Goal: Transaction & Acquisition: Purchase product/service

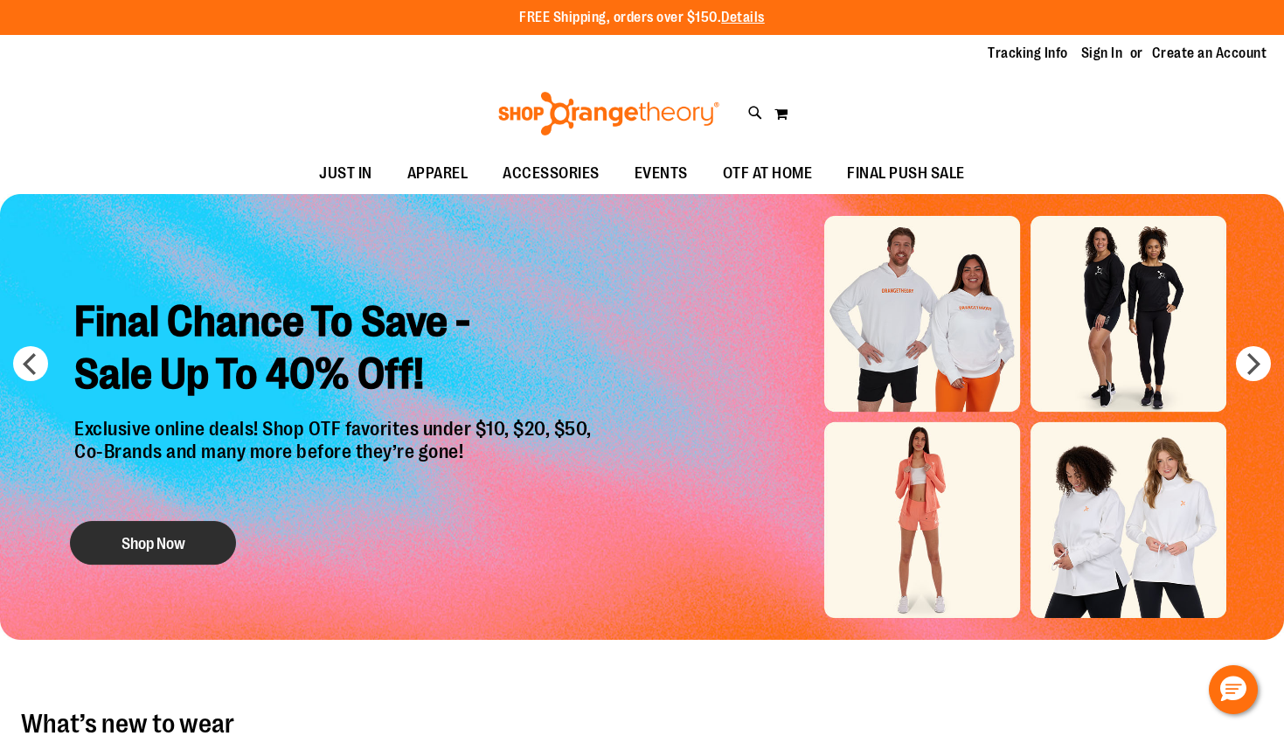
type input "**********"
click at [138, 534] on button "Shop Now" at bounding box center [153, 543] width 166 height 44
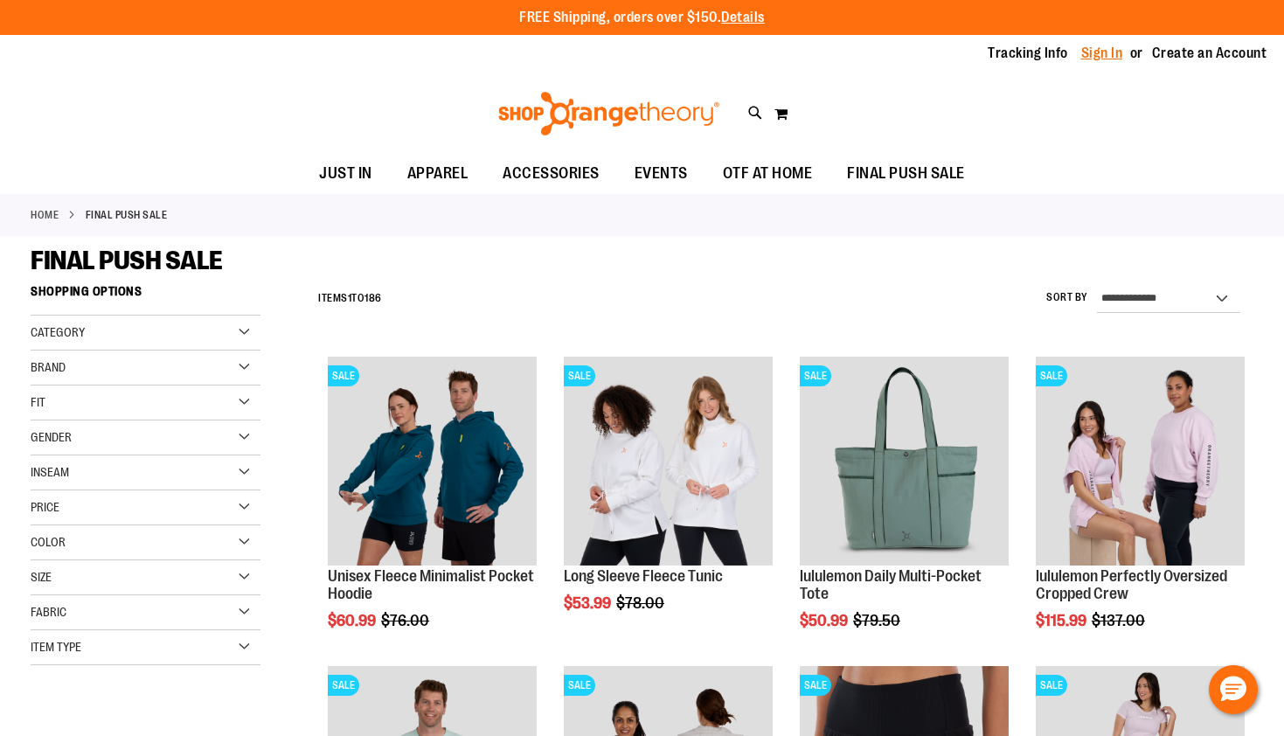
type input "**********"
click at [1086, 56] on link "Sign In" at bounding box center [1102, 53] width 42 height 19
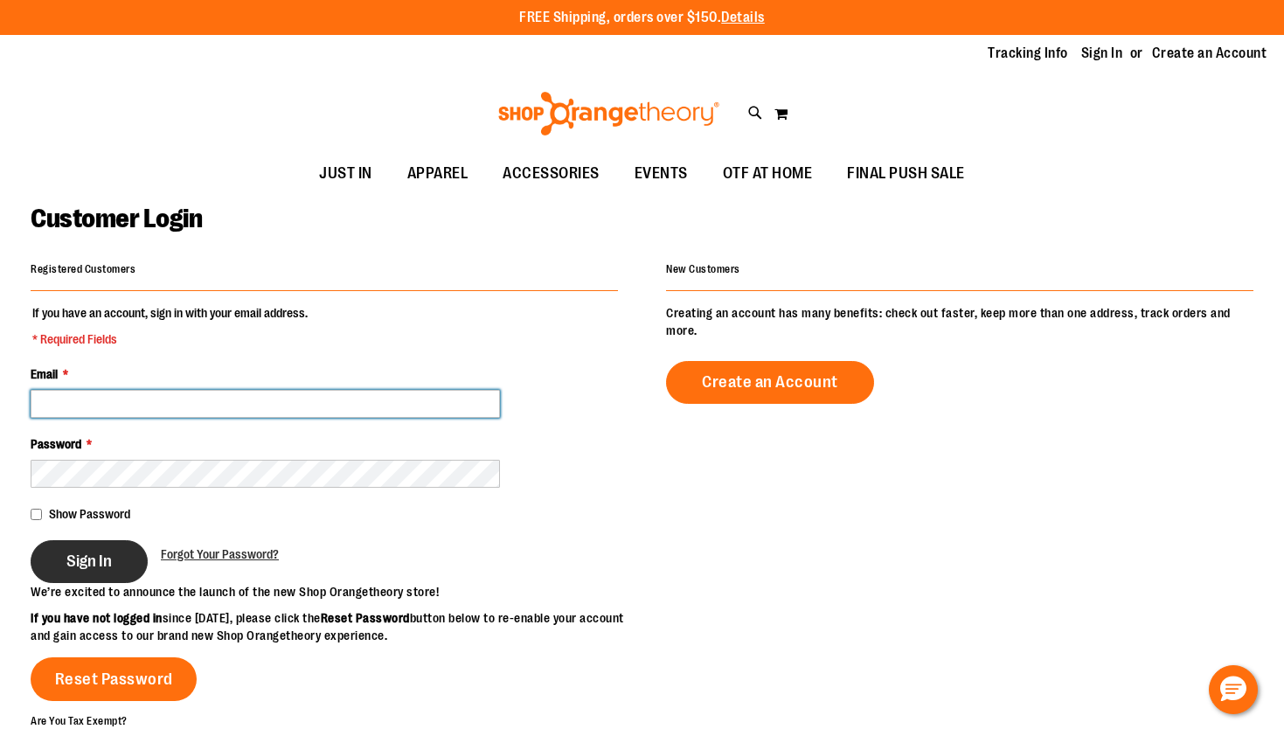
type input "**********"
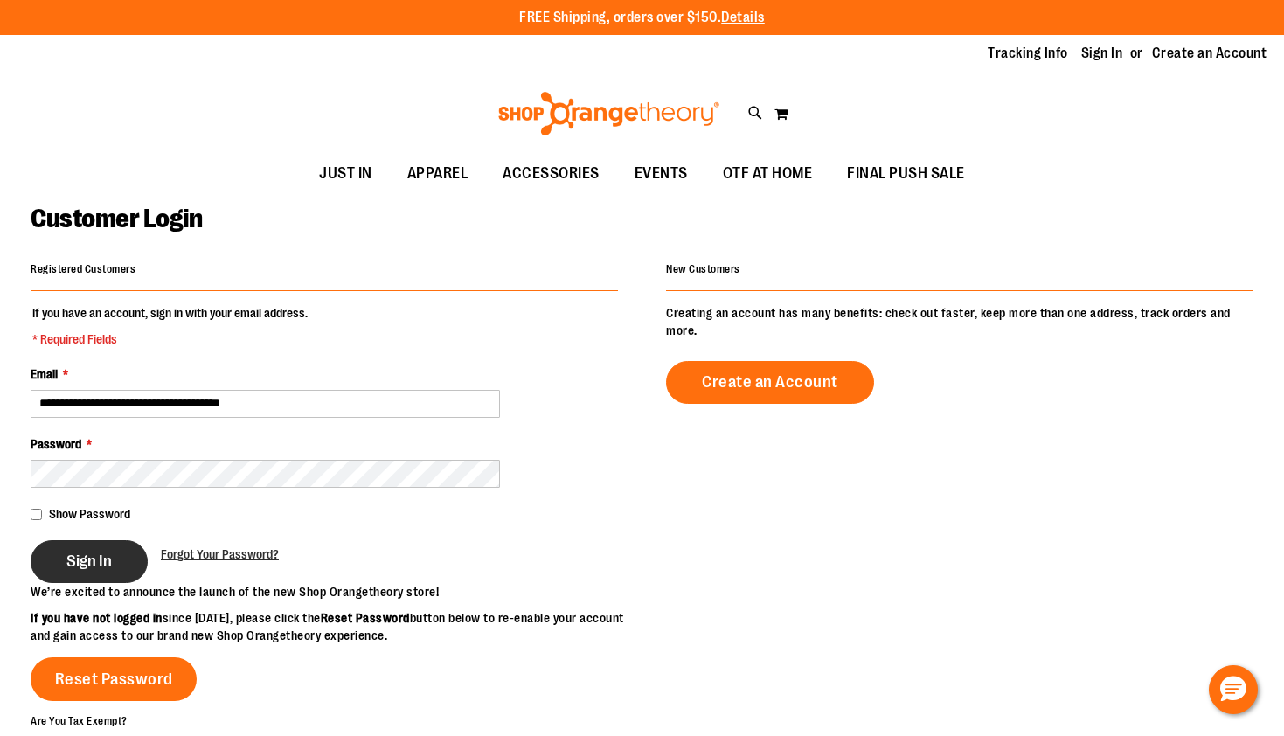
type input "**********"
click at [112, 564] on span "Sign In" at bounding box center [88, 560] width 45 height 19
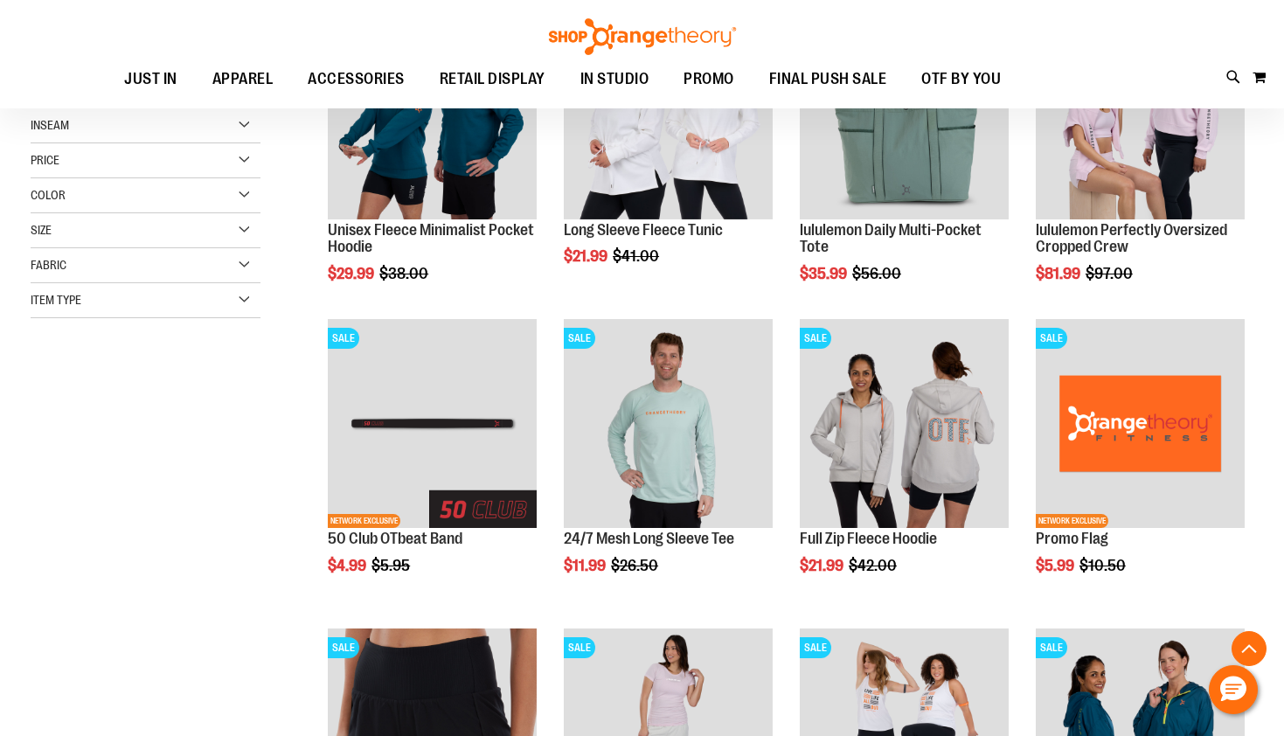
scroll to position [458, 0]
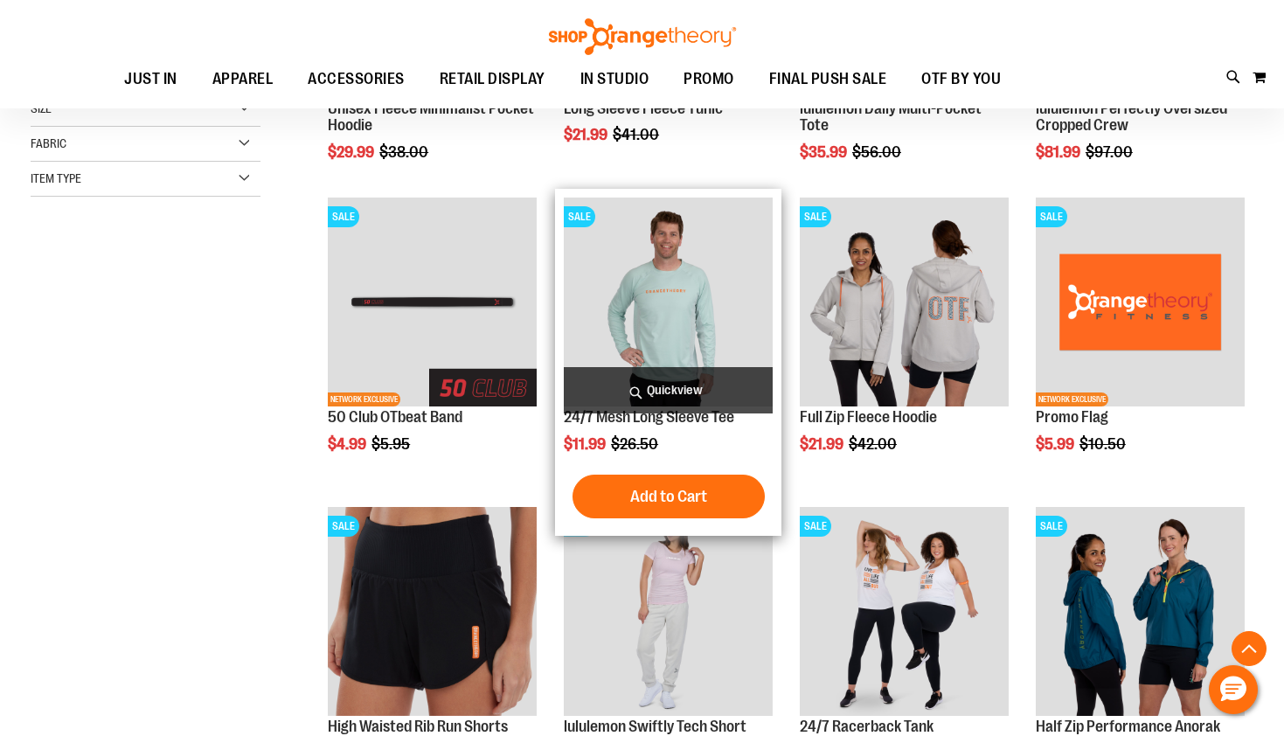
type input "**********"
click at [684, 291] on img "product" at bounding box center [668, 301] width 209 height 209
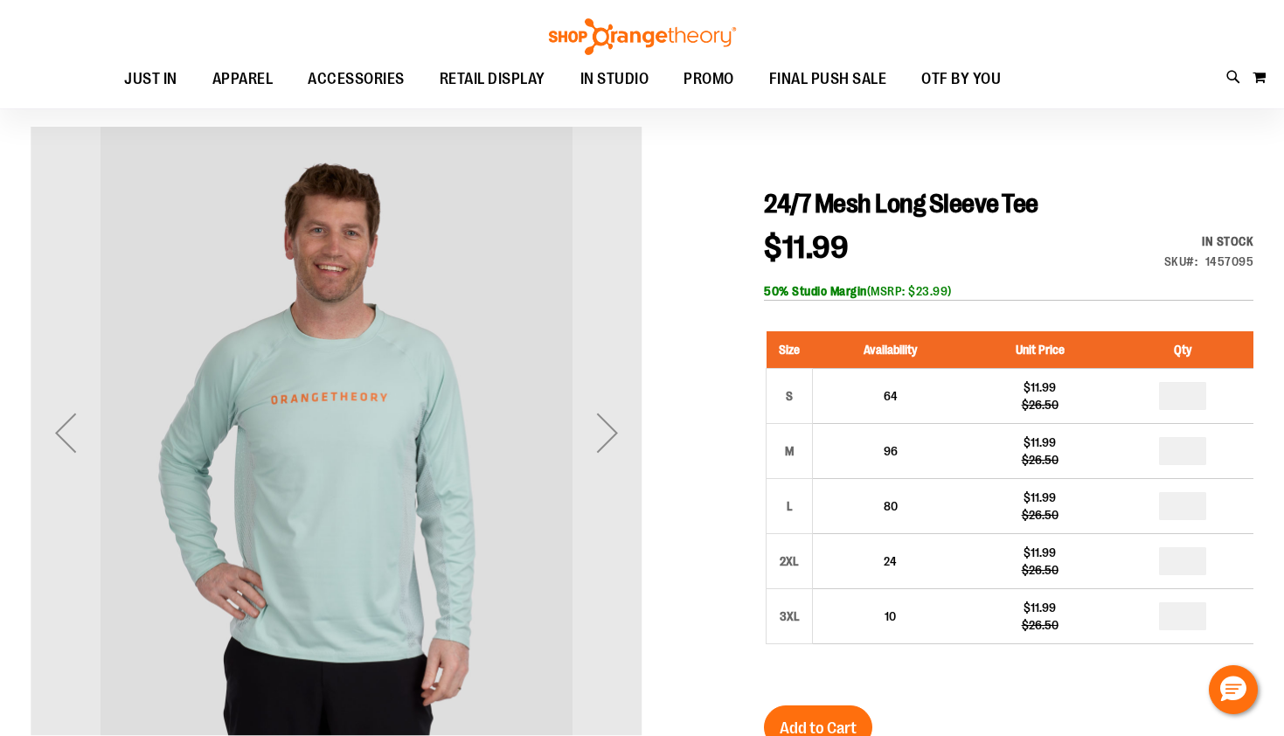
scroll to position [135, 0]
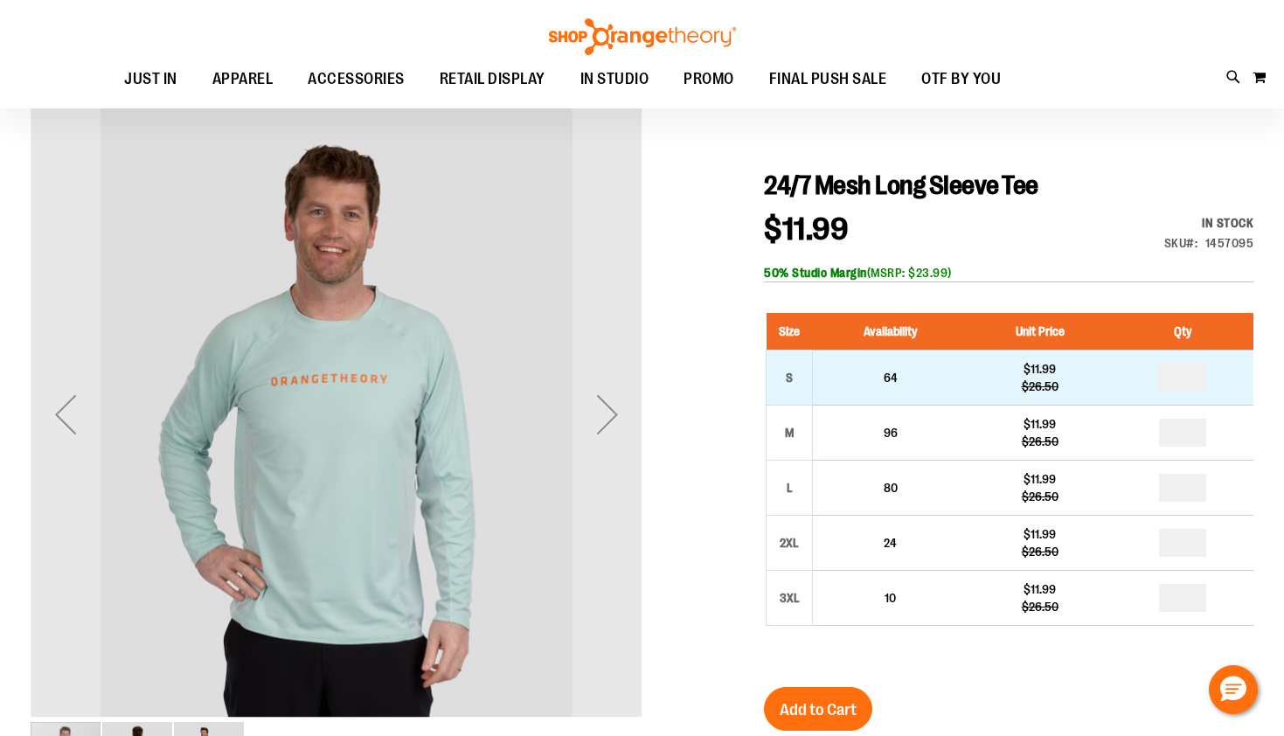
type input "**********"
drag, startPoint x: 1195, startPoint y: 374, endPoint x: 1176, endPoint y: 374, distance: 18.4
click at [1176, 374] on input "number" at bounding box center [1182, 378] width 47 height 28
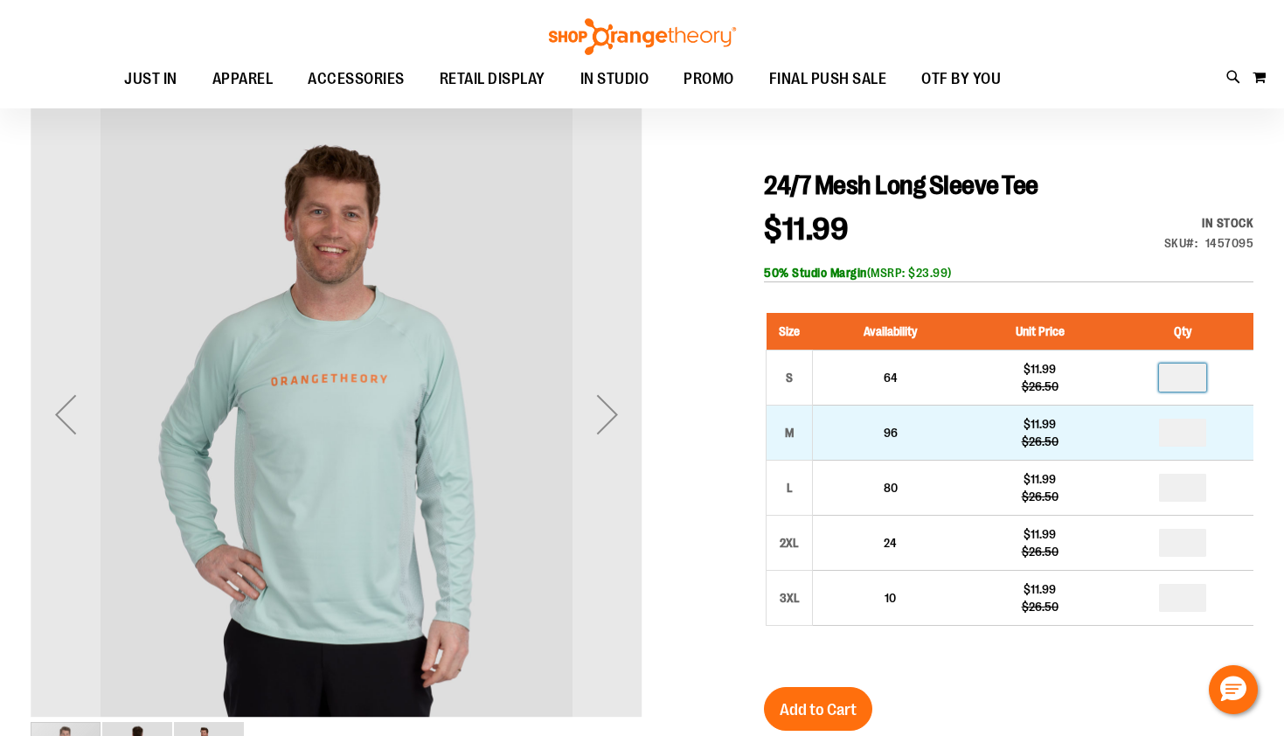
type input "*"
drag, startPoint x: 1204, startPoint y: 430, endPoint x: 1158, endPoint y: 438, distance: 47.0
type input "*"
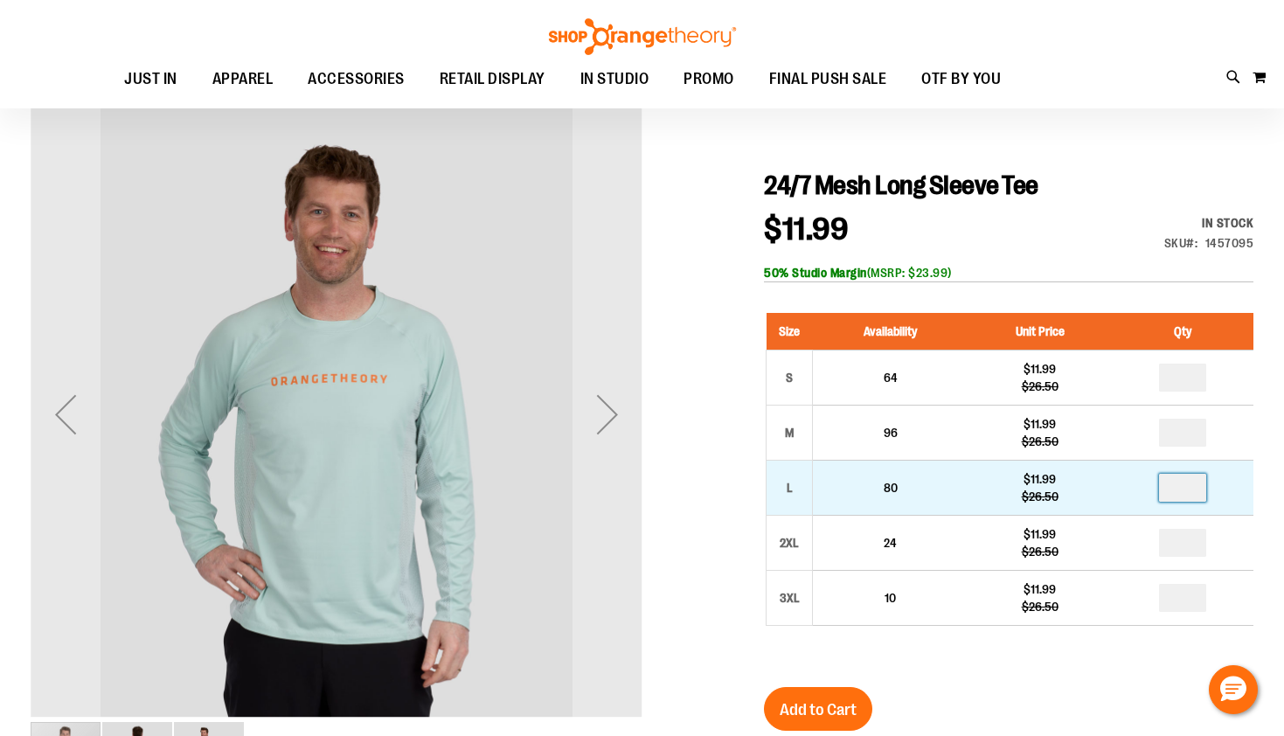
drag, startPoint x: 1197, startPoint y: 488, endPoint x: 1175, endPoint y: 494, distance: 22.5
type input "*"
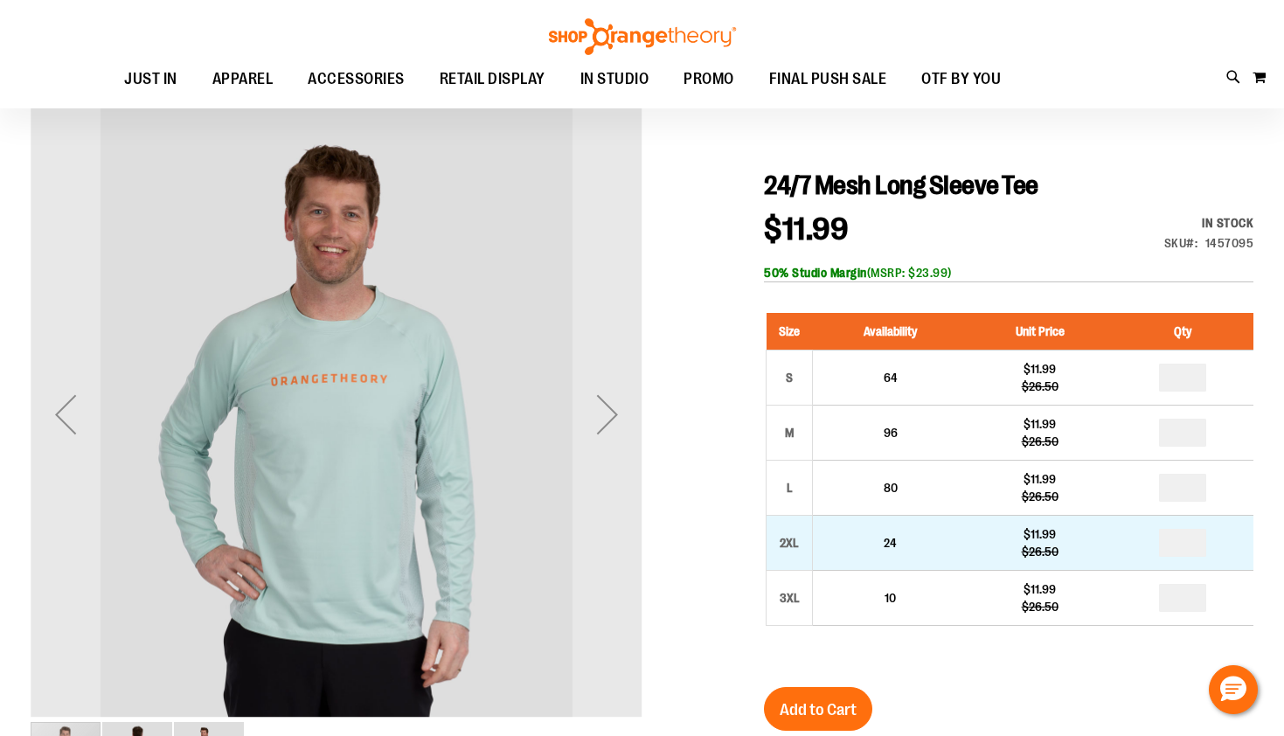
drag, startPoint x: 1199, startPoint y: 546, endPoint x: 1152, endPoint y: 551, distance: 47.5
type input "*"
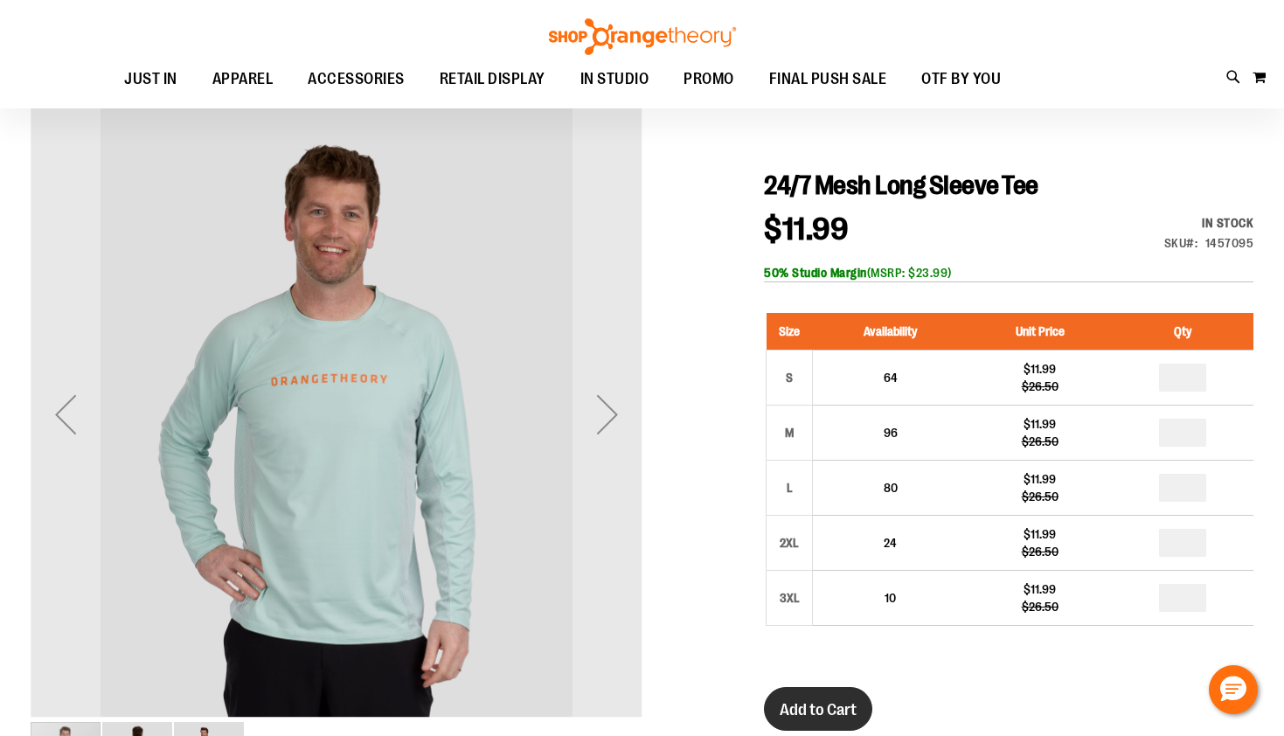
click at [816, 706] on span "Add to Cart" at bounding box center [817, 709] width 77 height 19
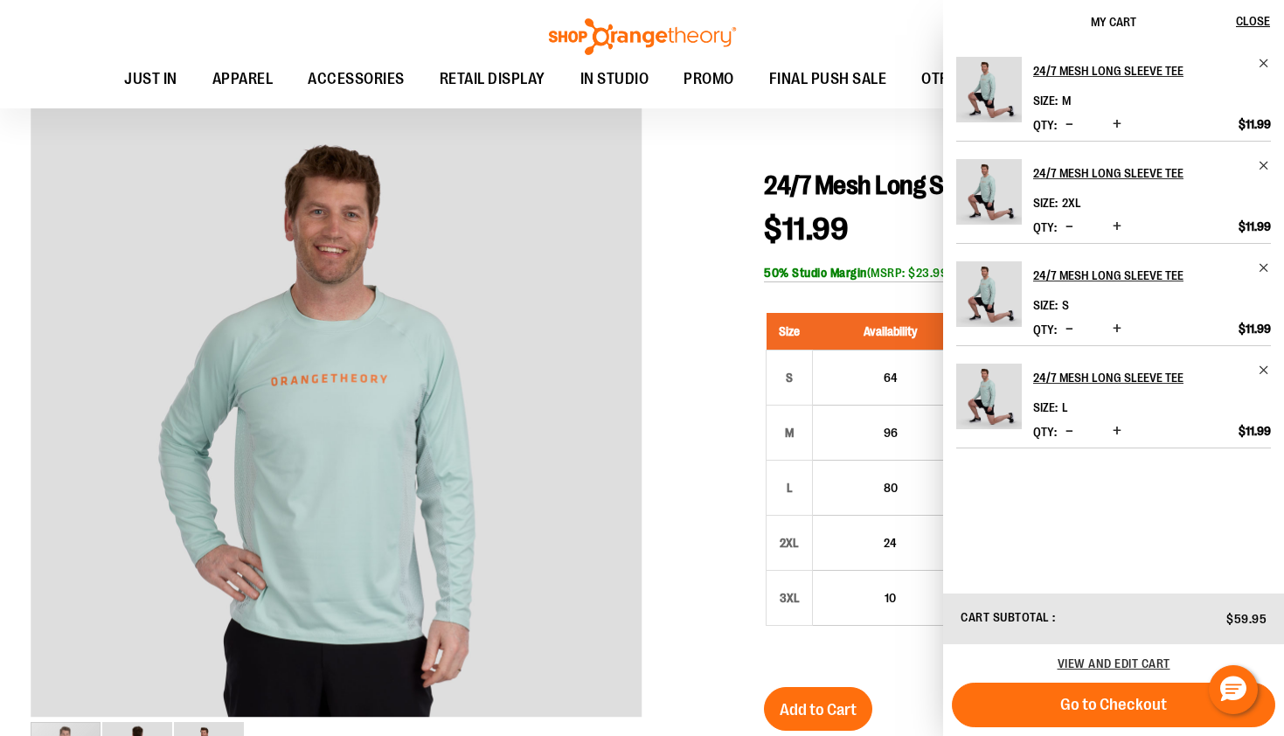
click at [717, 363] on div at bounding box center [642, 661] width 1222 height 1107
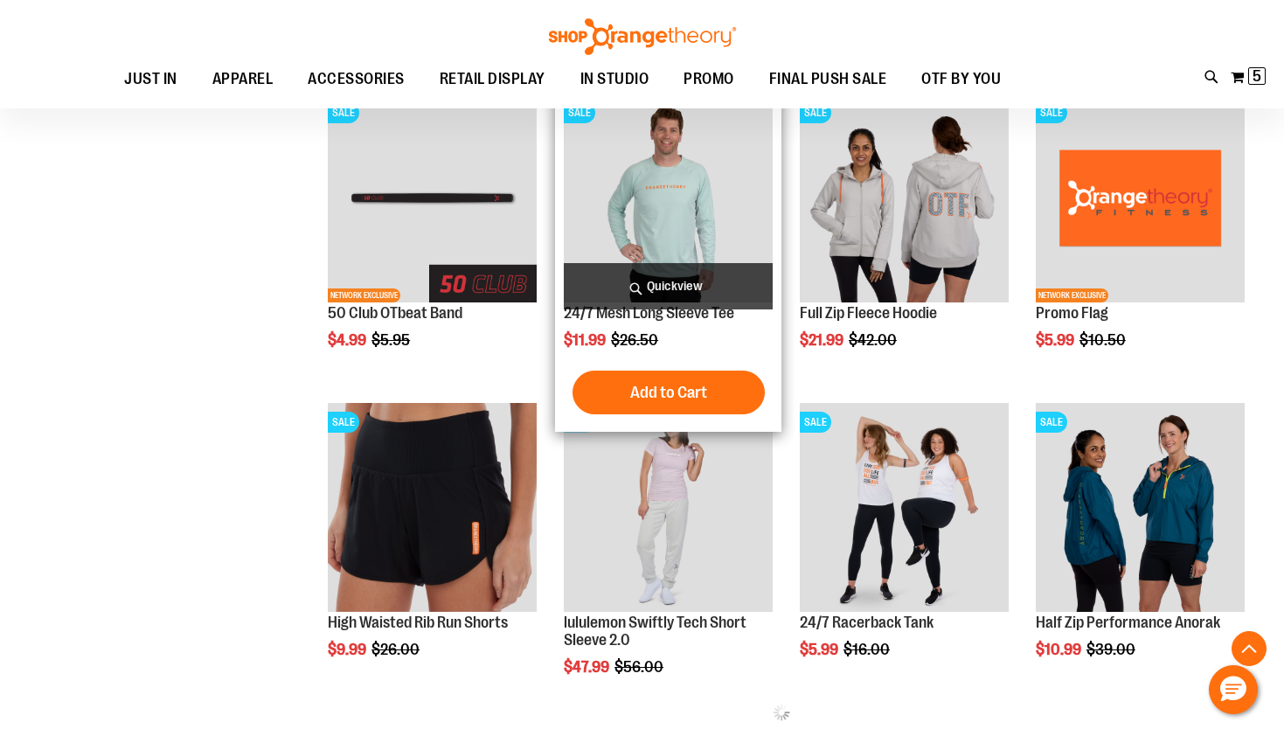
scroll to position [378, 0]
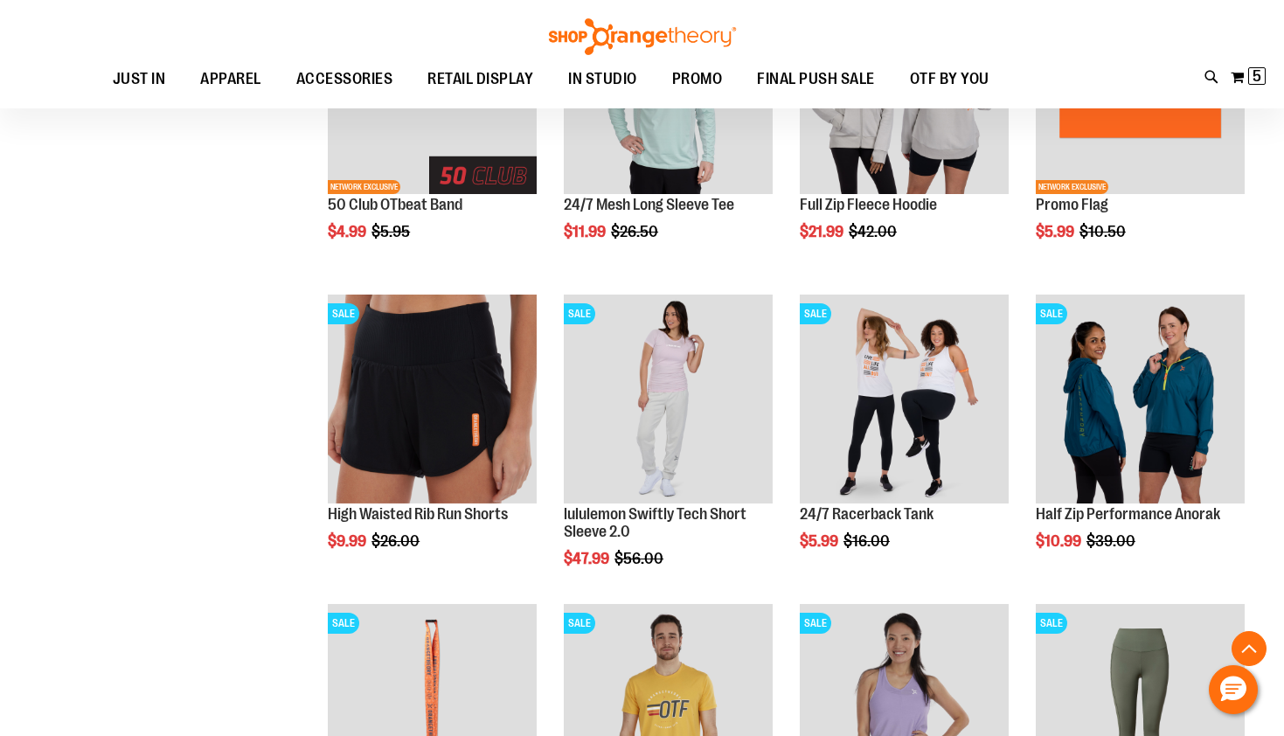
scroll to position [512, 0]
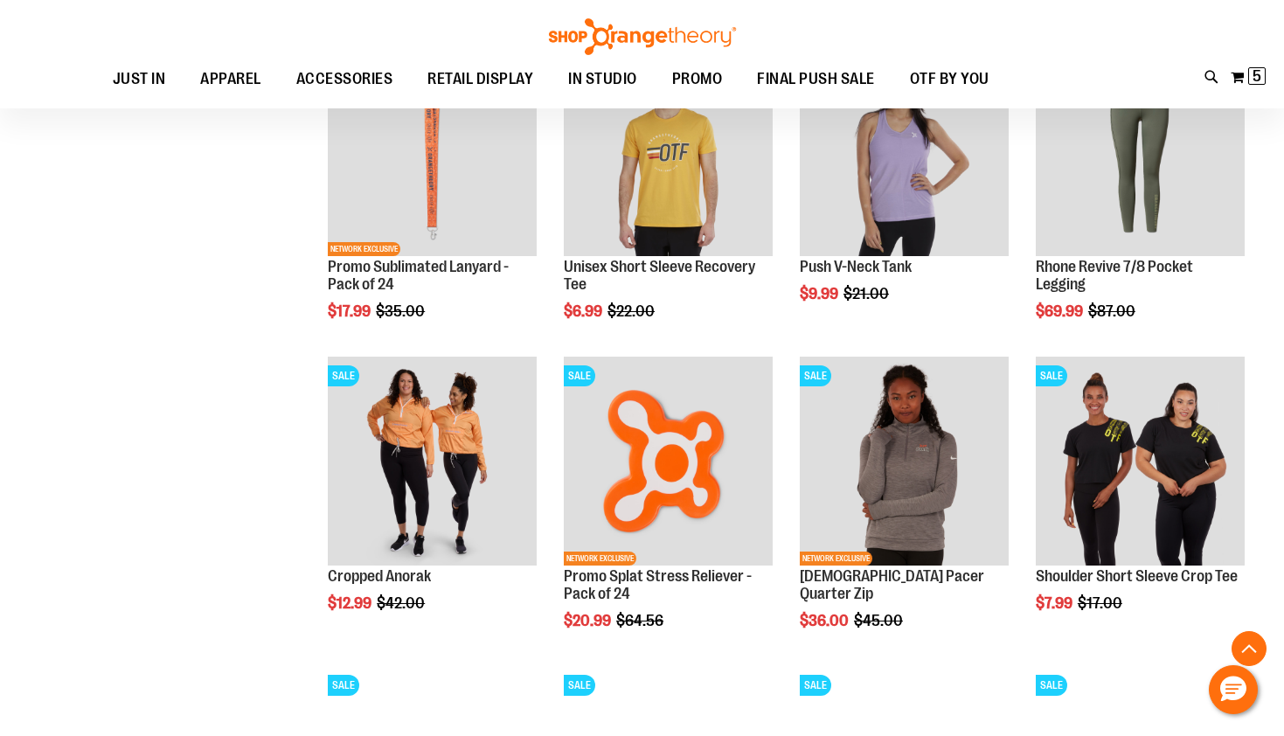
scroll to position [1055, 0]
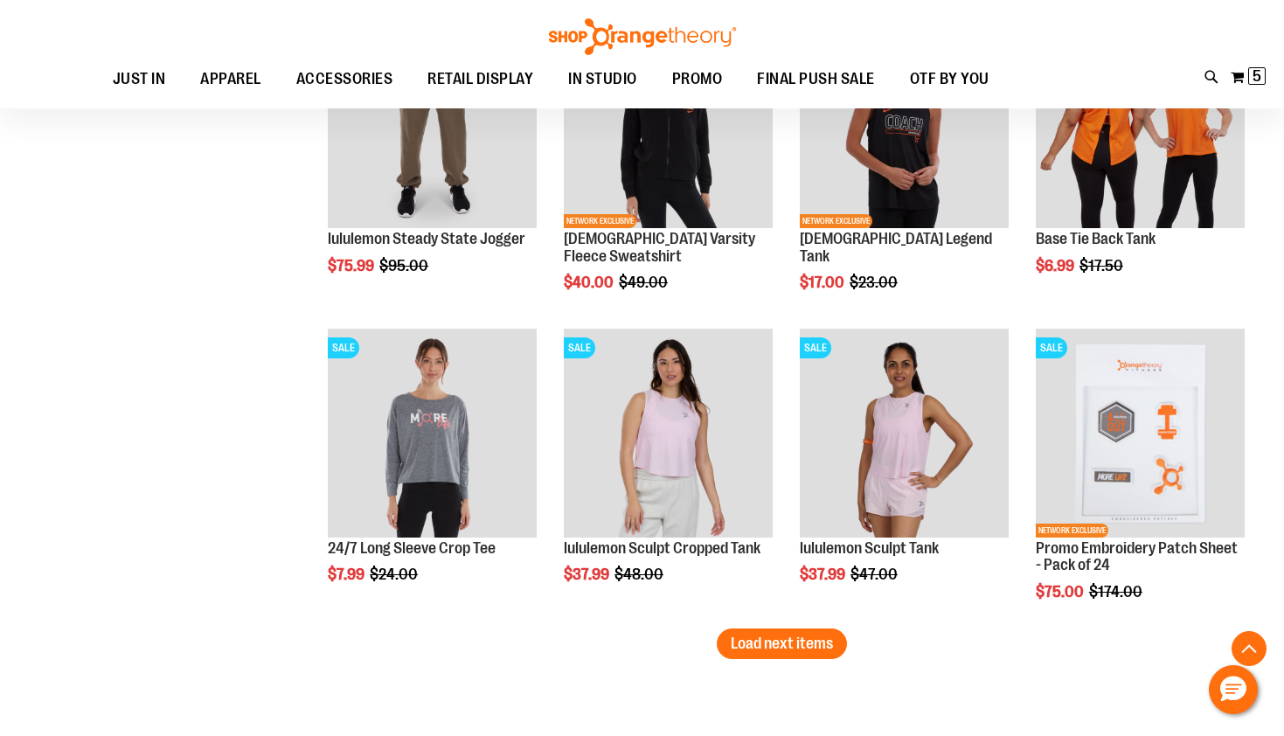
scroll to position [2359, 0]
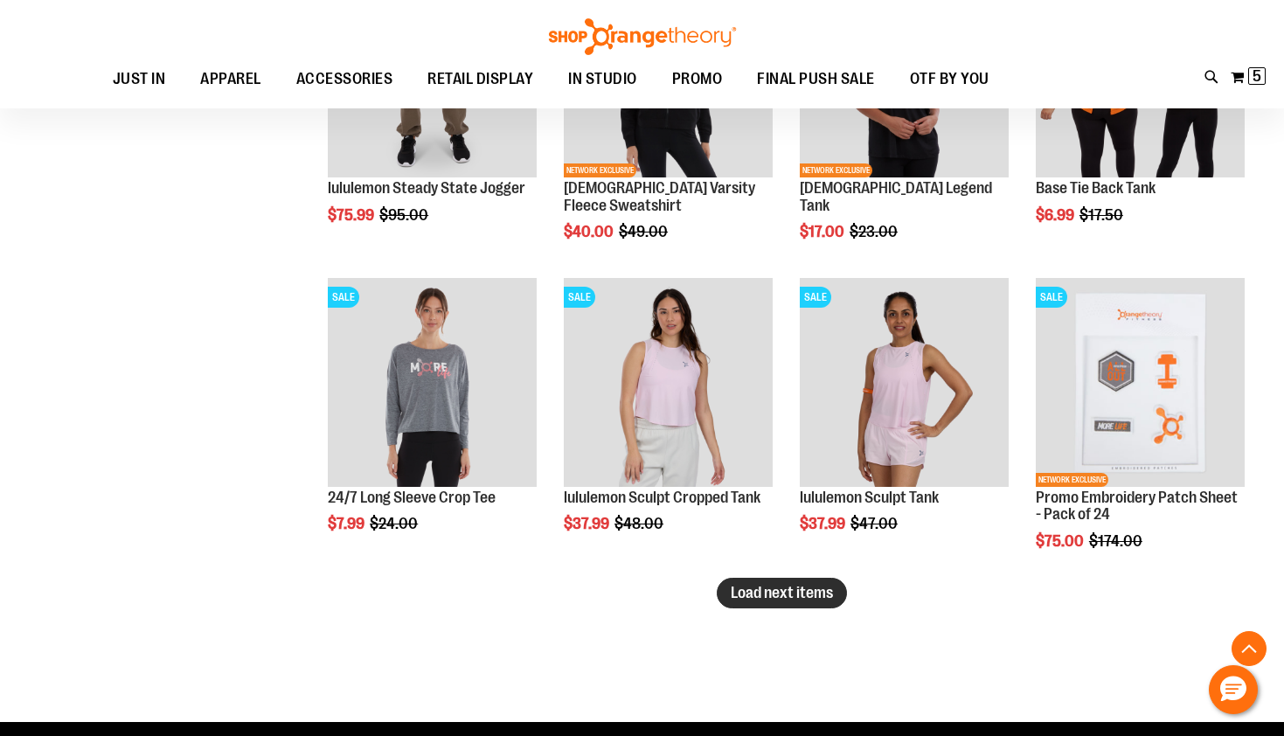
type input "**********"
click at [782, 592] on span "Load next items" at bounding box center [782, 592] width 102 height 17
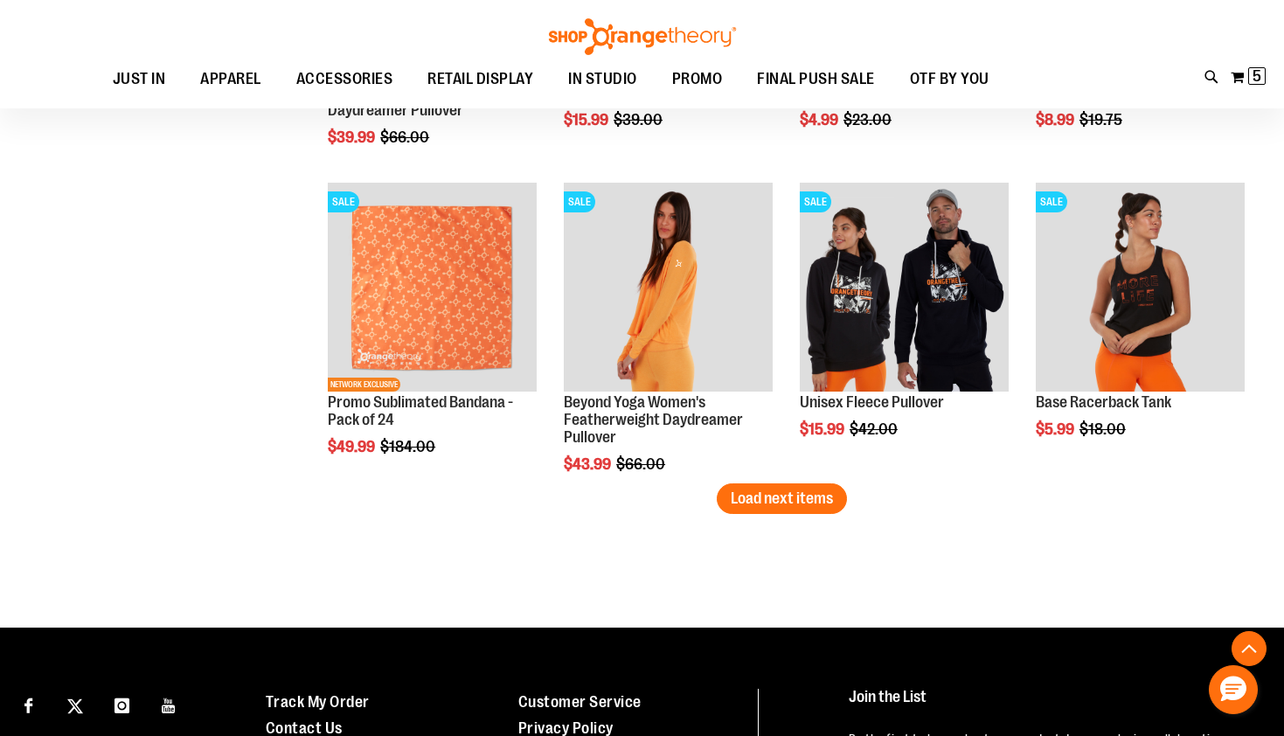
scroll to position [3454, 0]
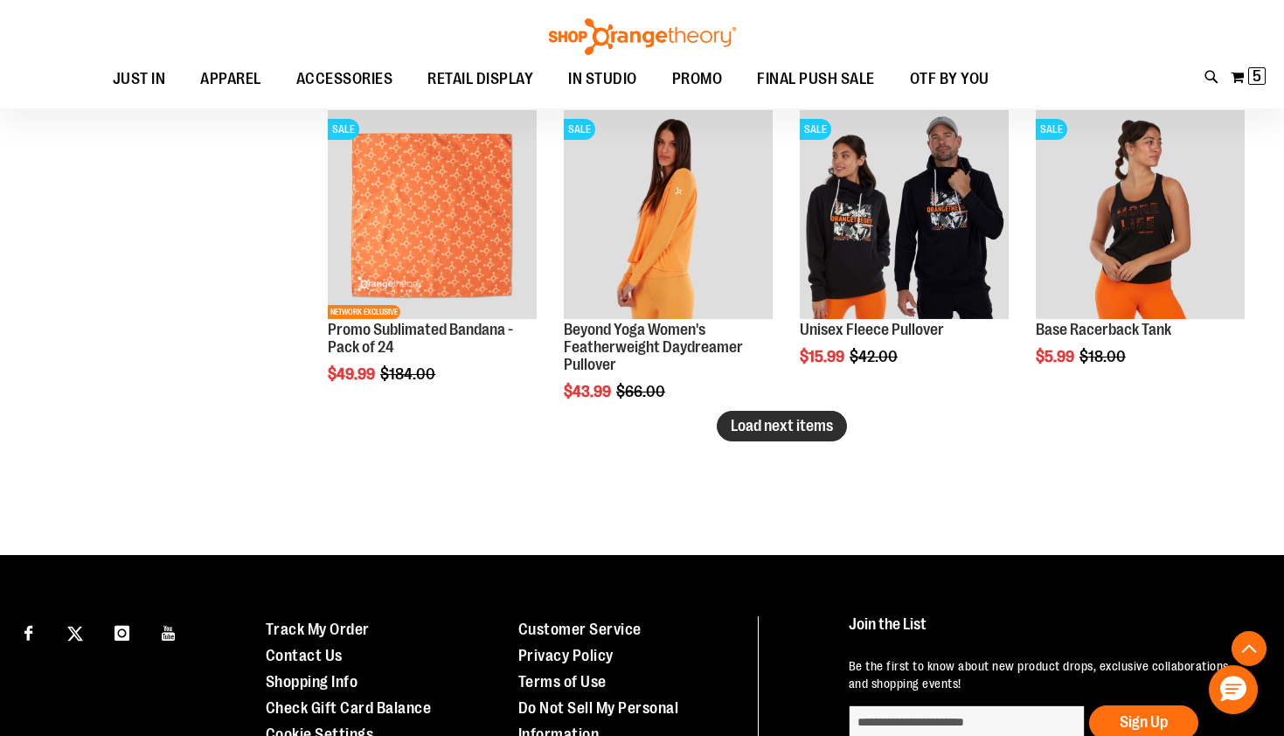
click at [803, 420] on span "Load next items" at bounding box center [782, 425] width 102 height 17
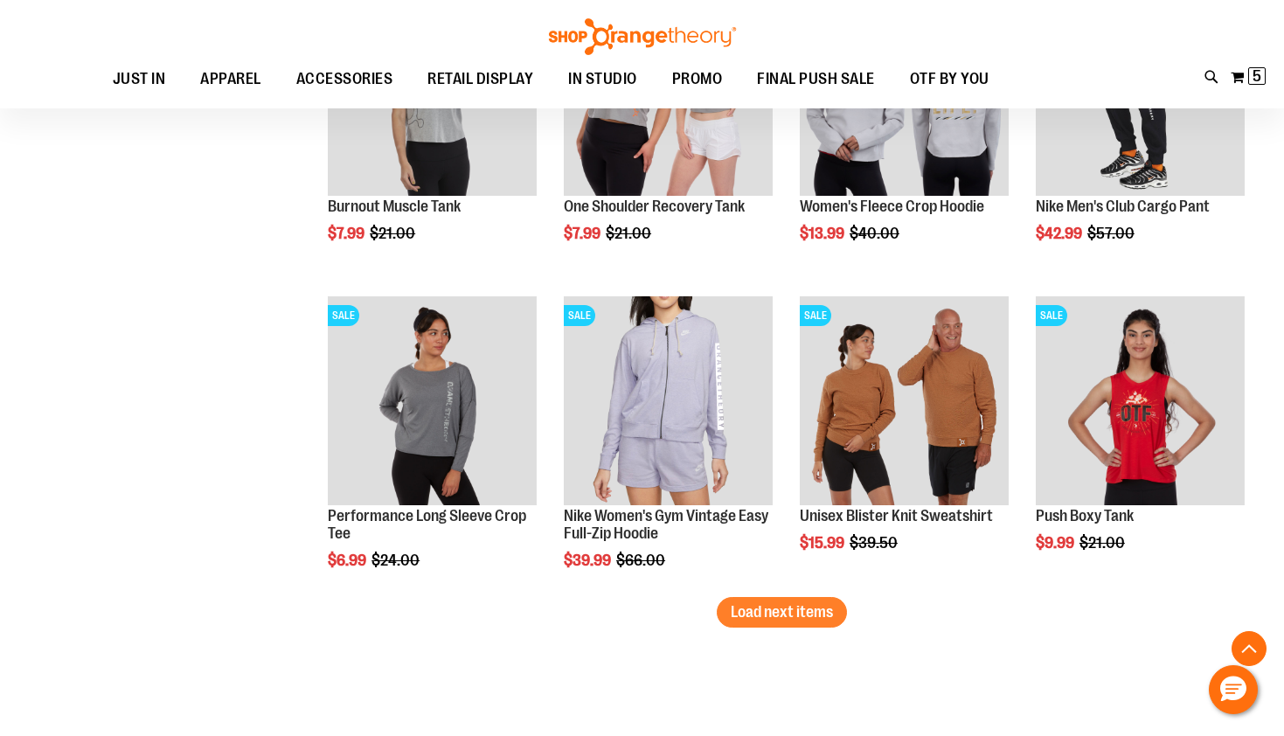
scroll to position [4200, 0]
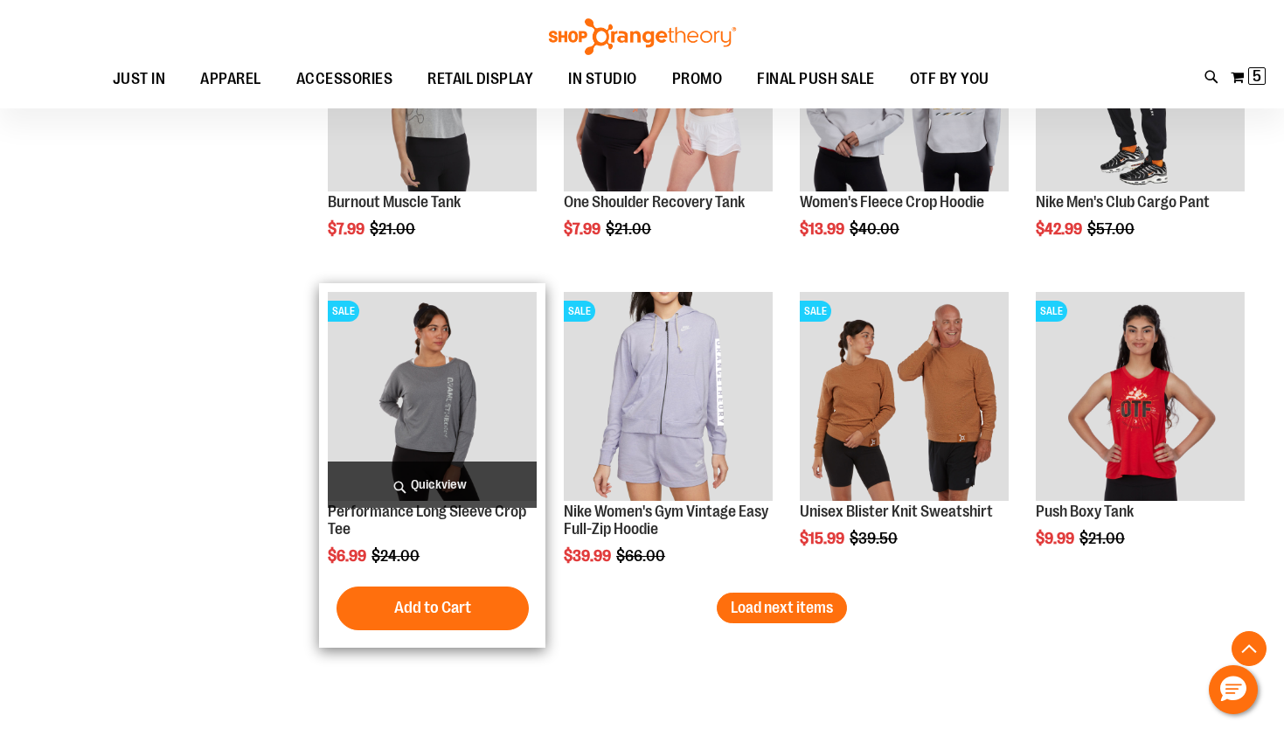
click at [437, 394] on img "product" at bounding box center [432, 396] width 209 height 209
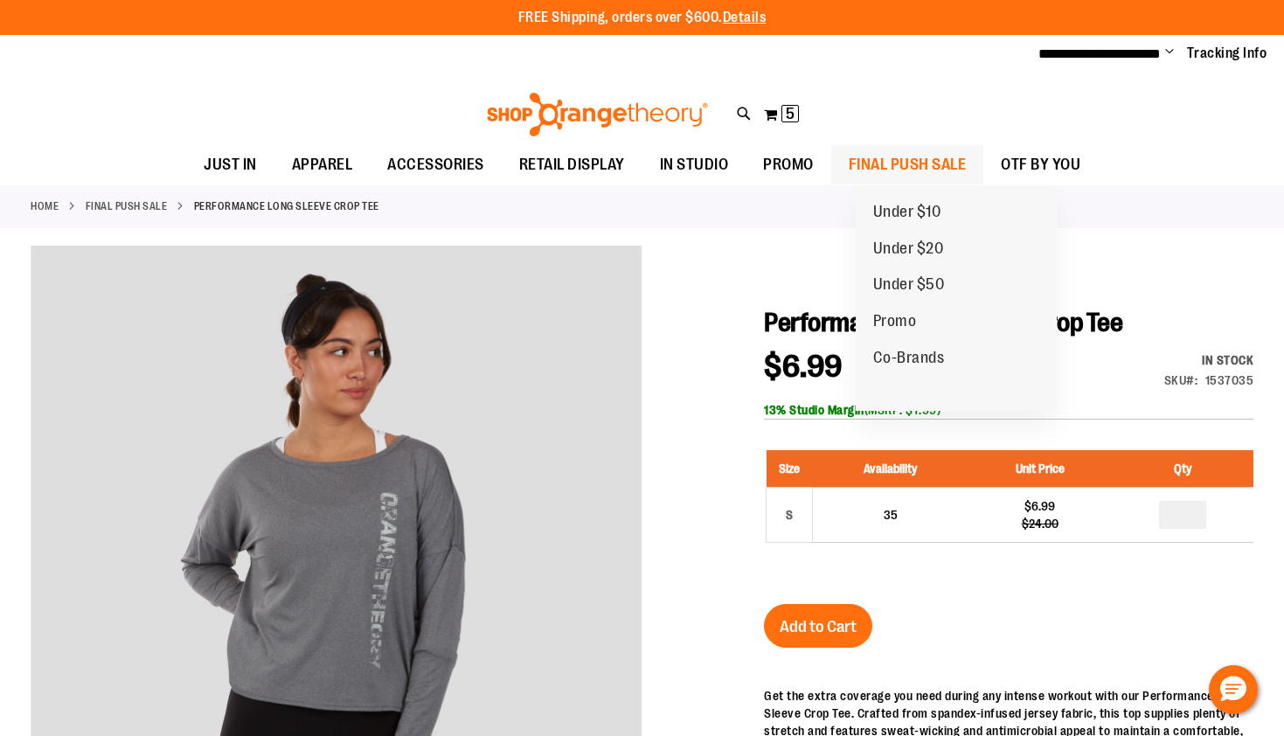
type input "**********"
click at [938, 163] on span "FINAL PUSH SALE" at bounding box center [907, 164] width 118 height 39
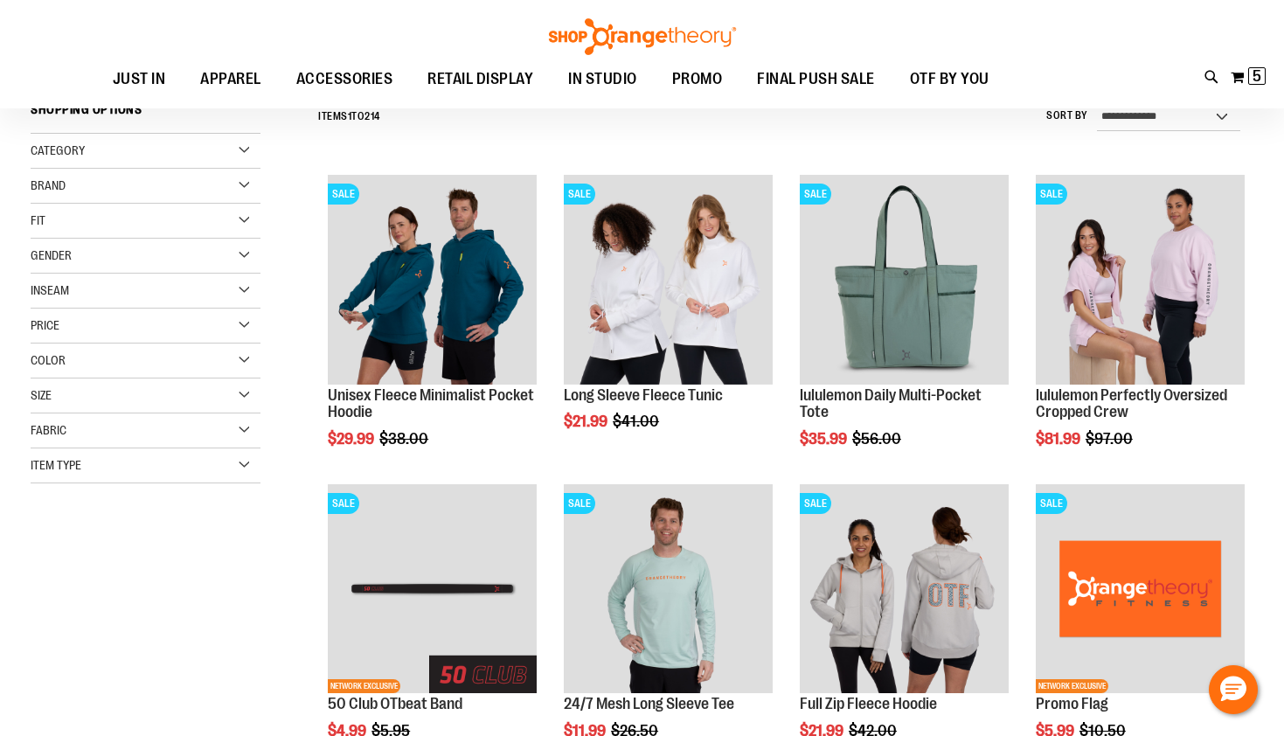
scroll to position [173, 0]
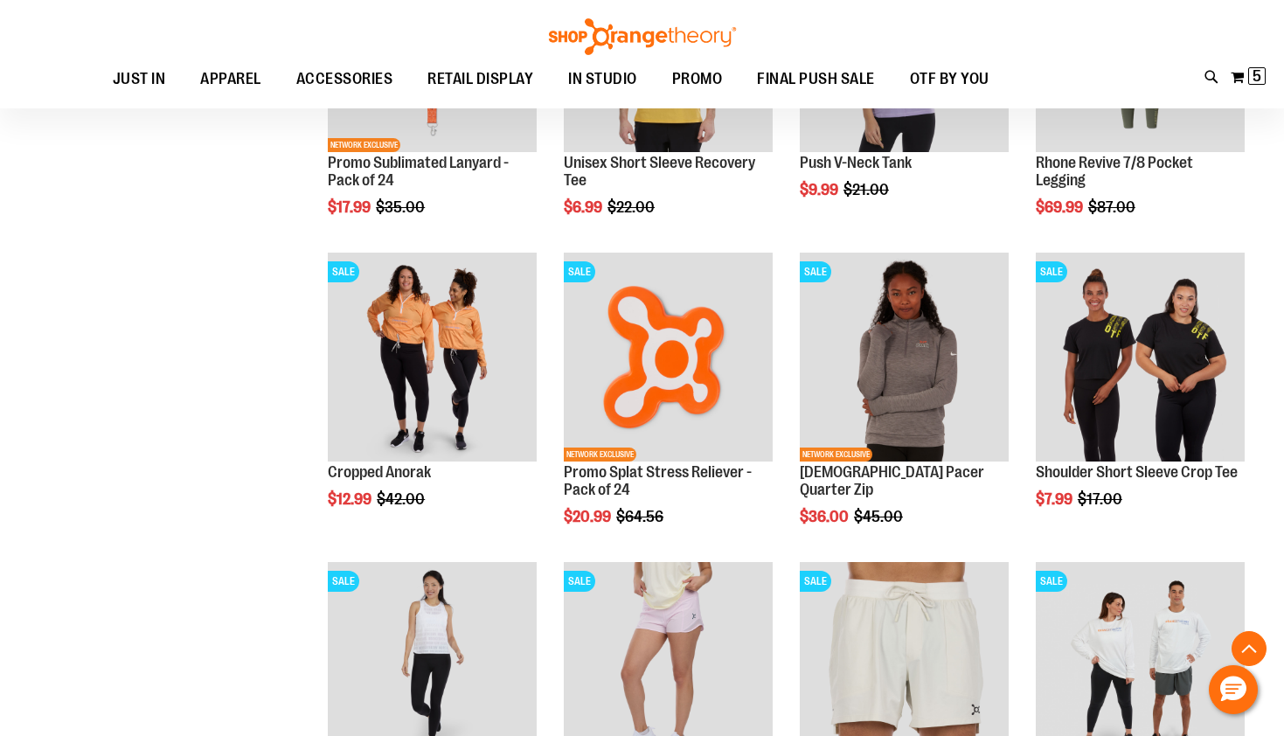
scroll to position [1360, 0]
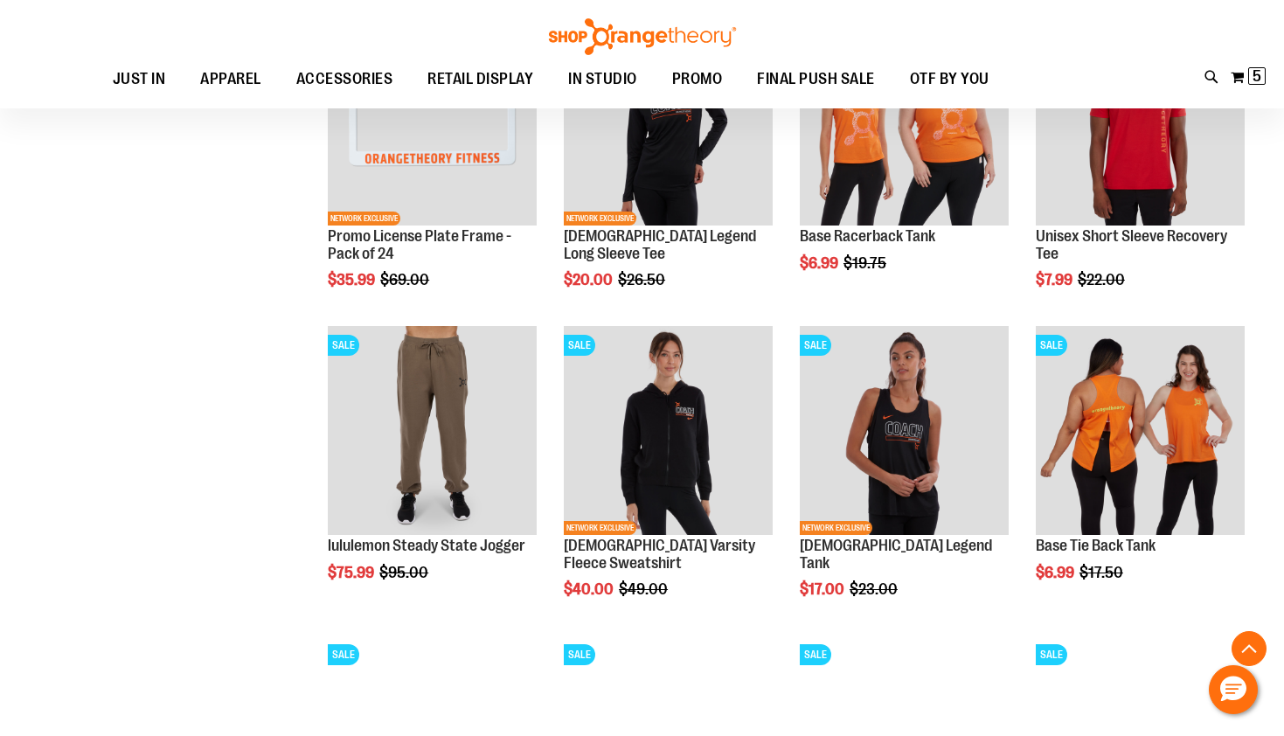
scroll to position [2556, 0]
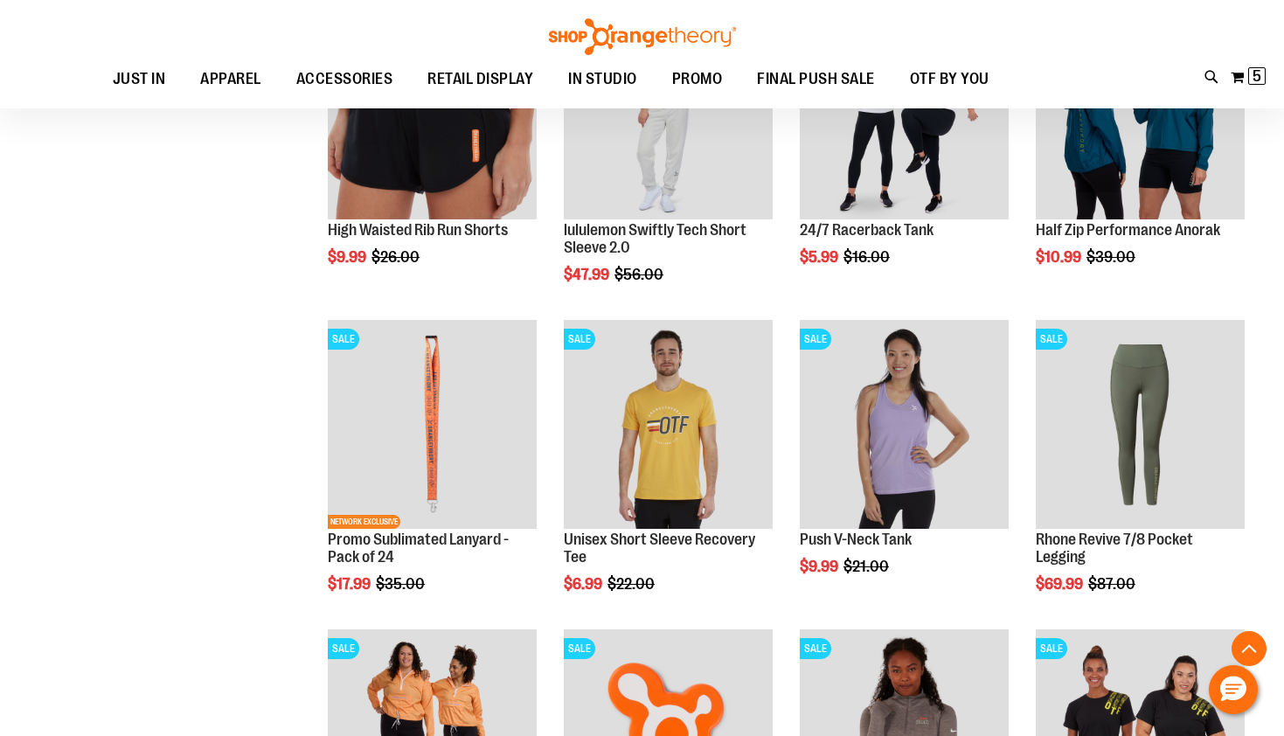
scroll to position [952, 0]
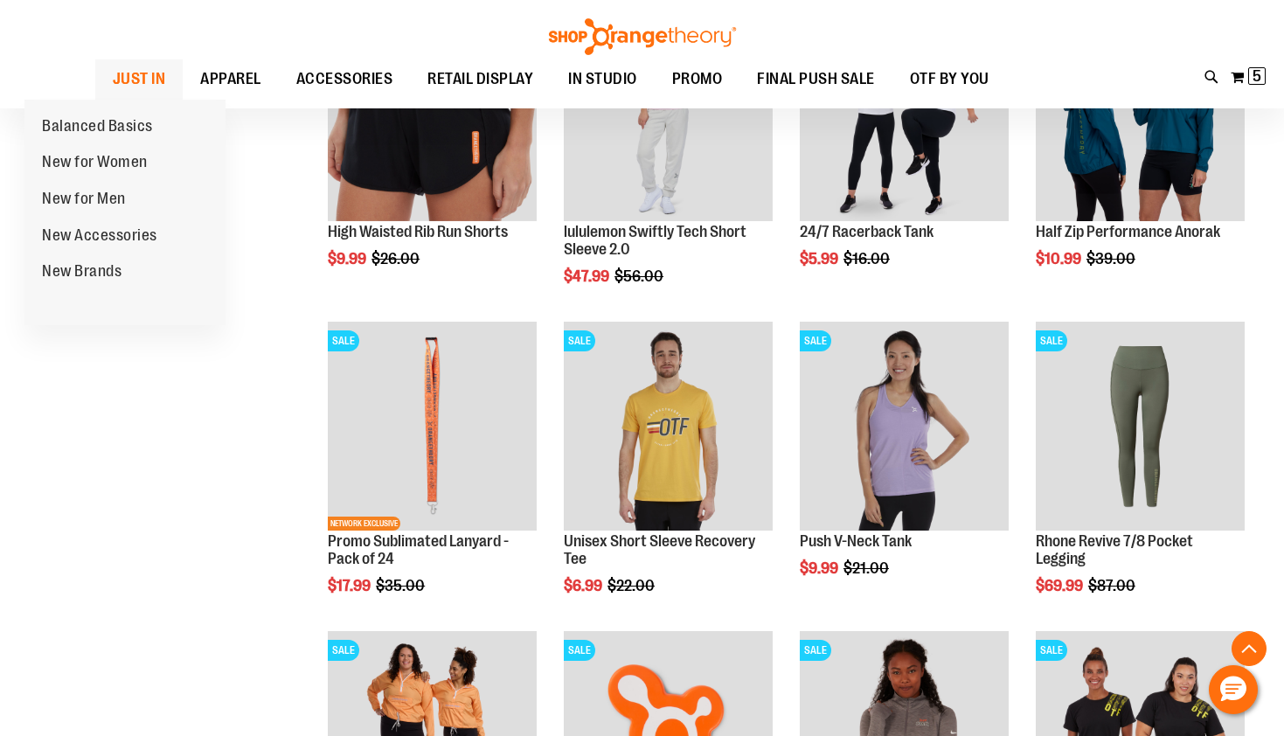
type input "**********"
click at [113, 76] on span "JUST IN" at bounding box center [139, 78] width 53 height 39
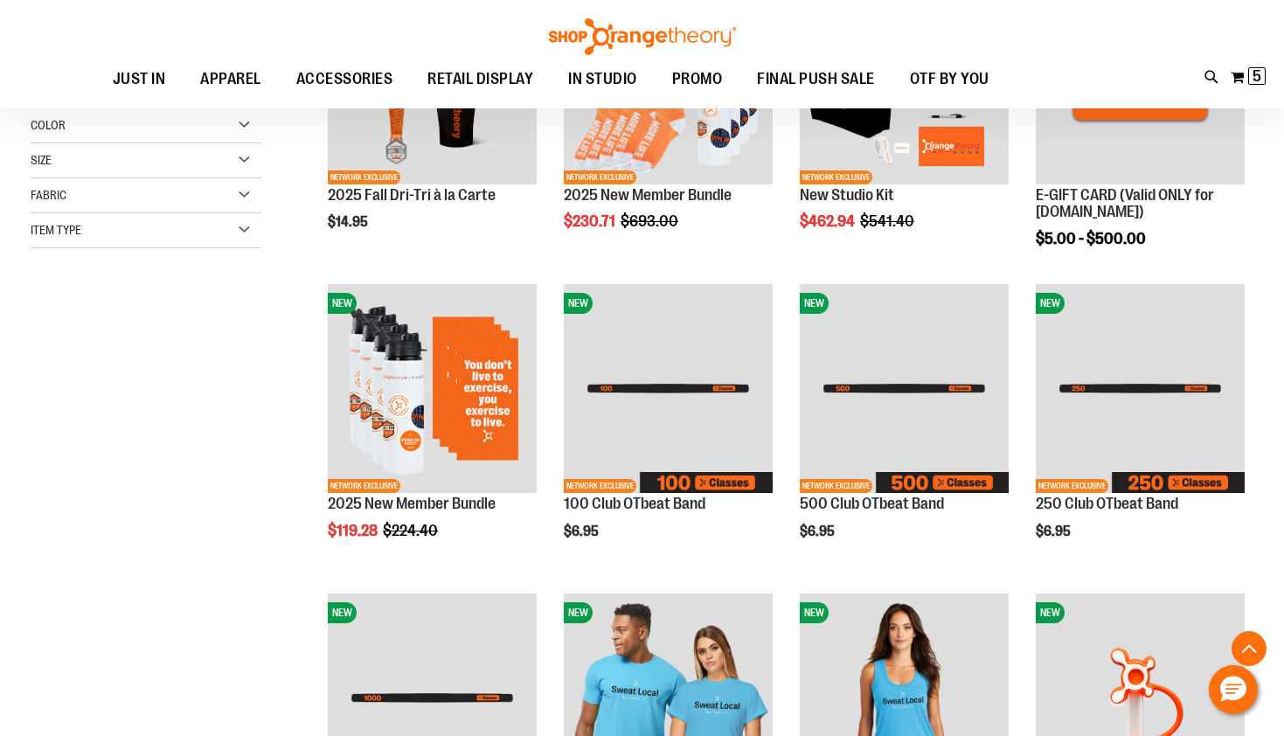
scroll to position [377, 0]
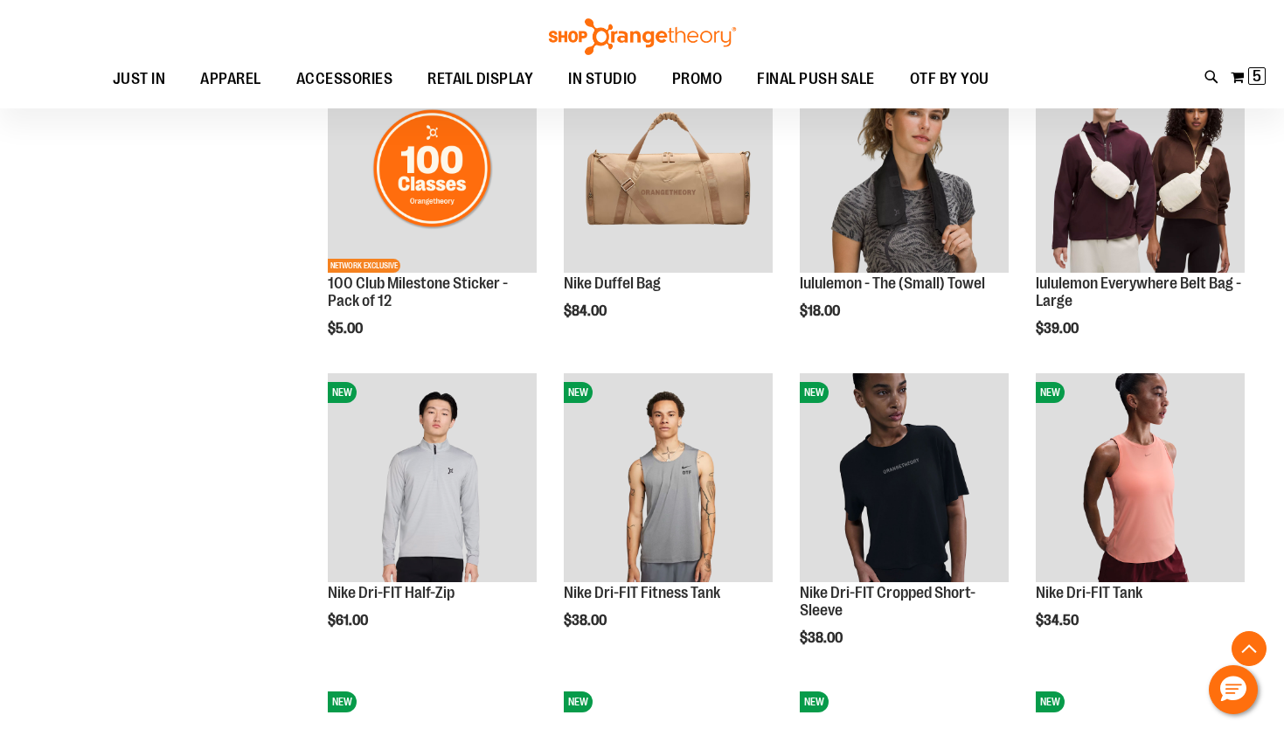
scroll to position [1212, 0]
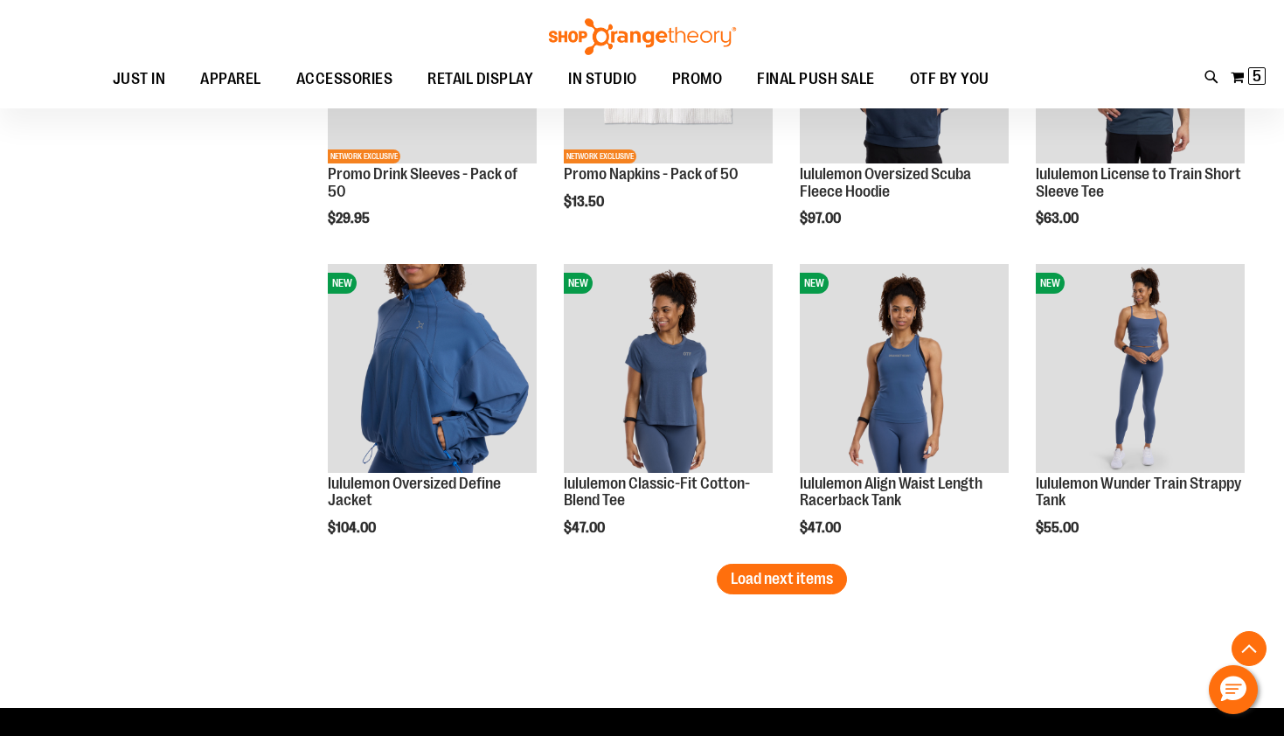
scroll to position [2591, 0]
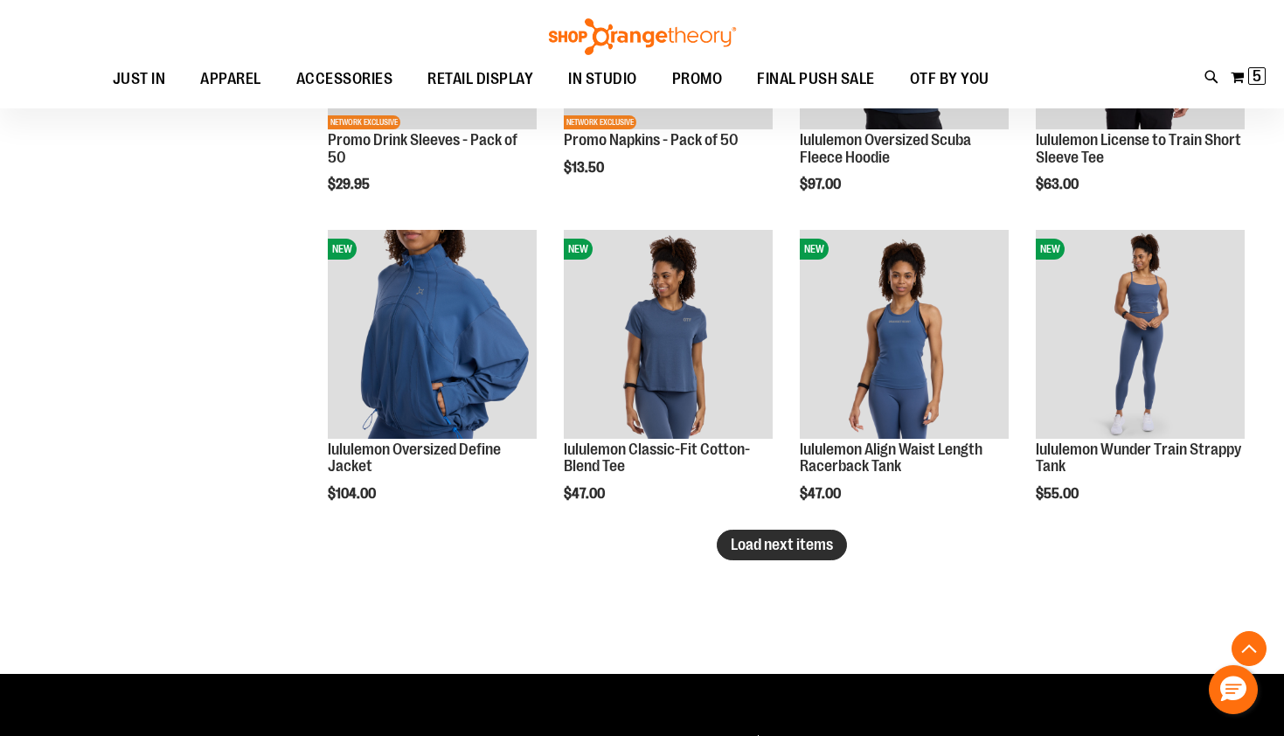
type input "**********"
click at [772, 539] on span "Load next items" at bounding box center [782, 544] width 102 height 17
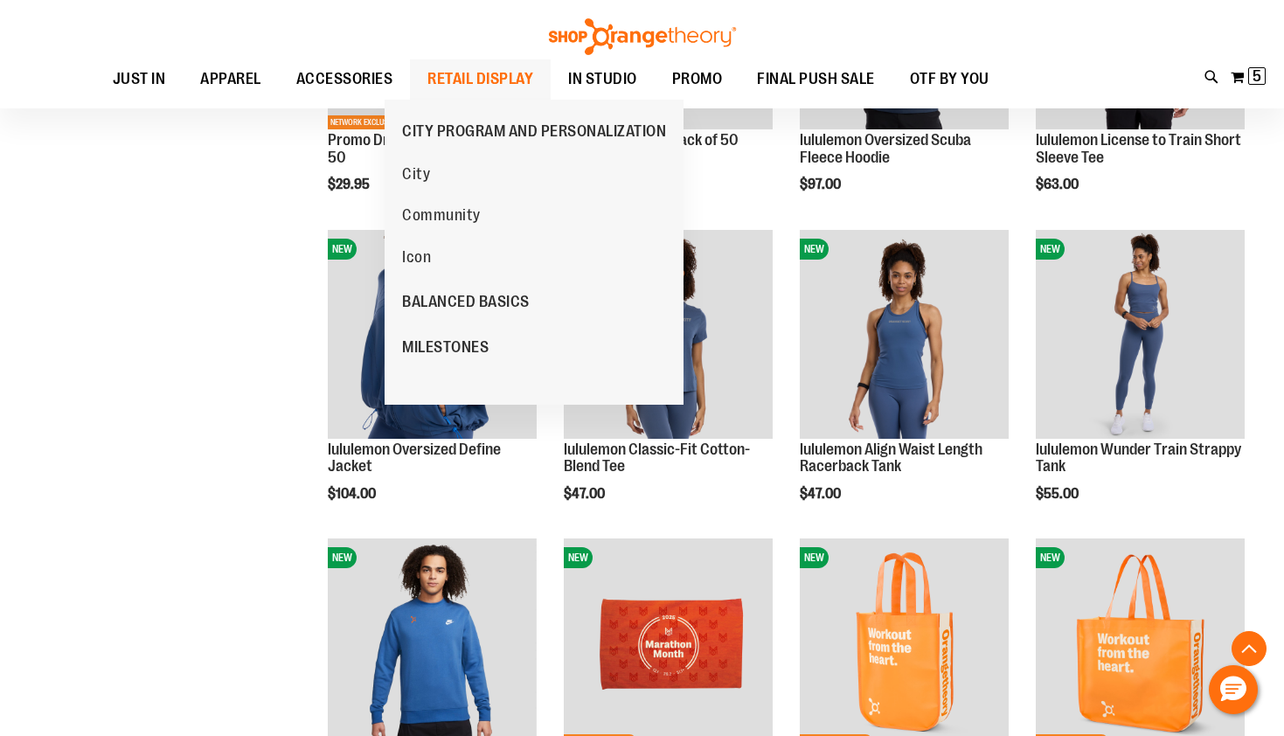
click at [469, 74] on span "RETAIL DISPLAY" at bounding box center [480, 78] width 106 height 39
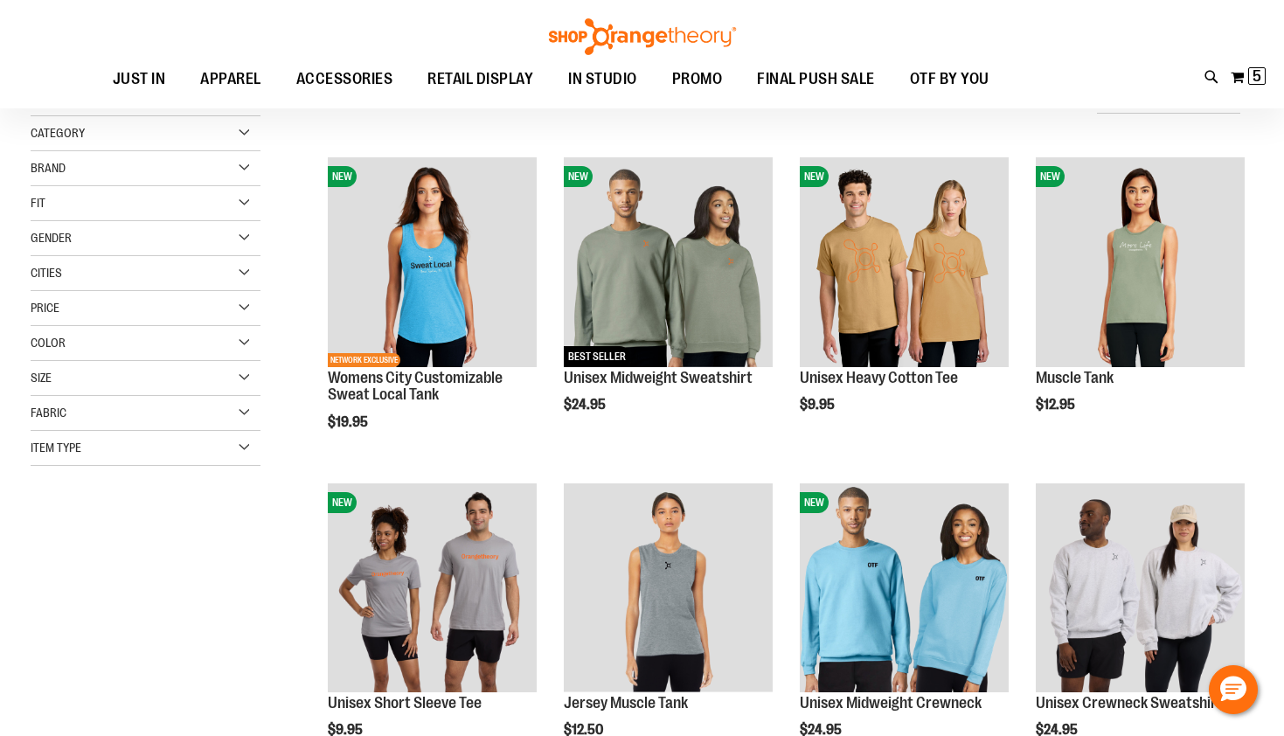
scroll to position [170, 0]
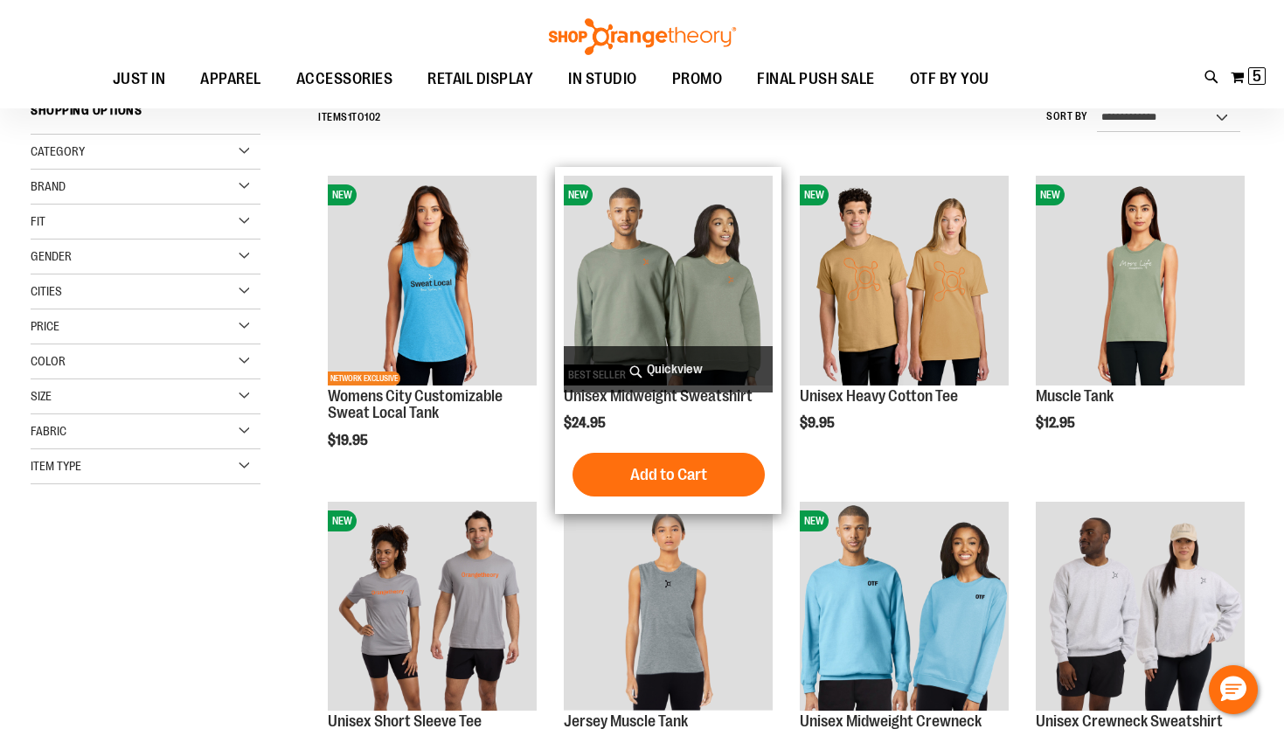
type input "**********"
click at [666, 266] on img "product" at bounding box center [668, 280] width 209 height 209
click at [712, 309] on img "product" at bounding box center [668, 280] width 209 height 209
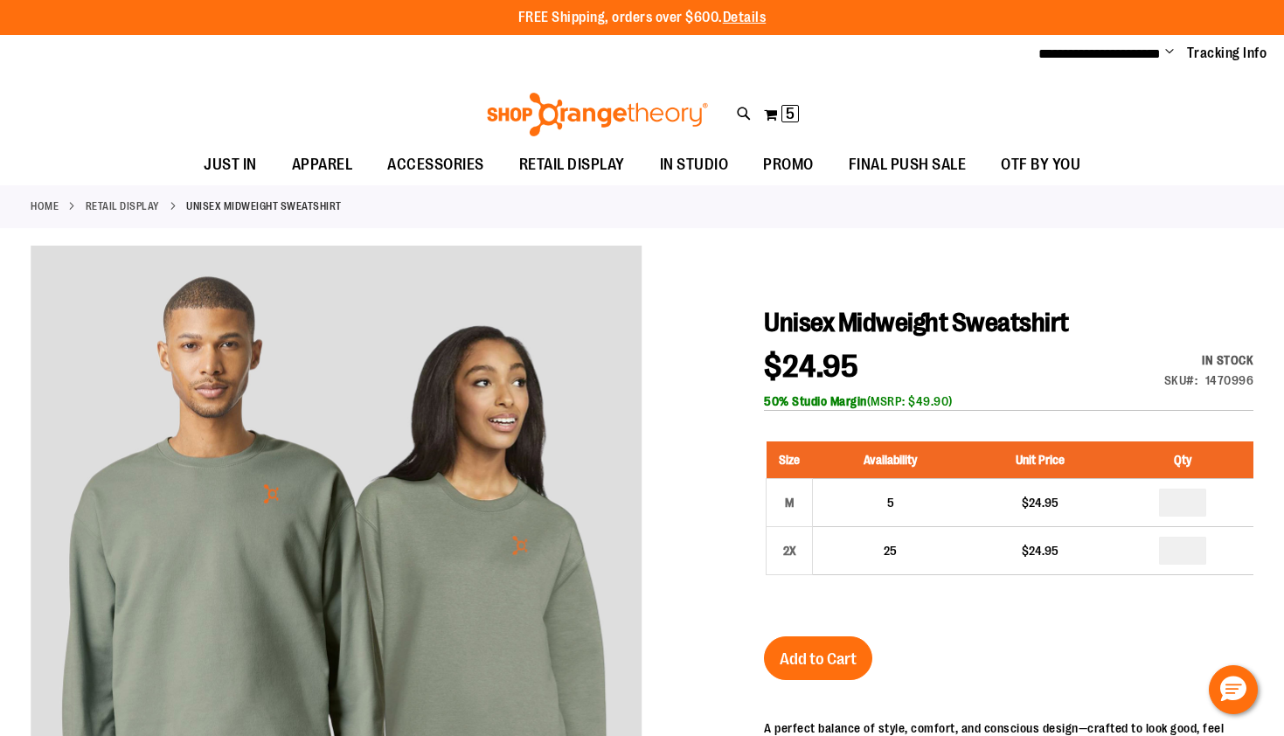
type input "**********"
click at [149, 200] on link "RETAIL DISPLAY" at bounding box center [123, 206] width 74 height 16
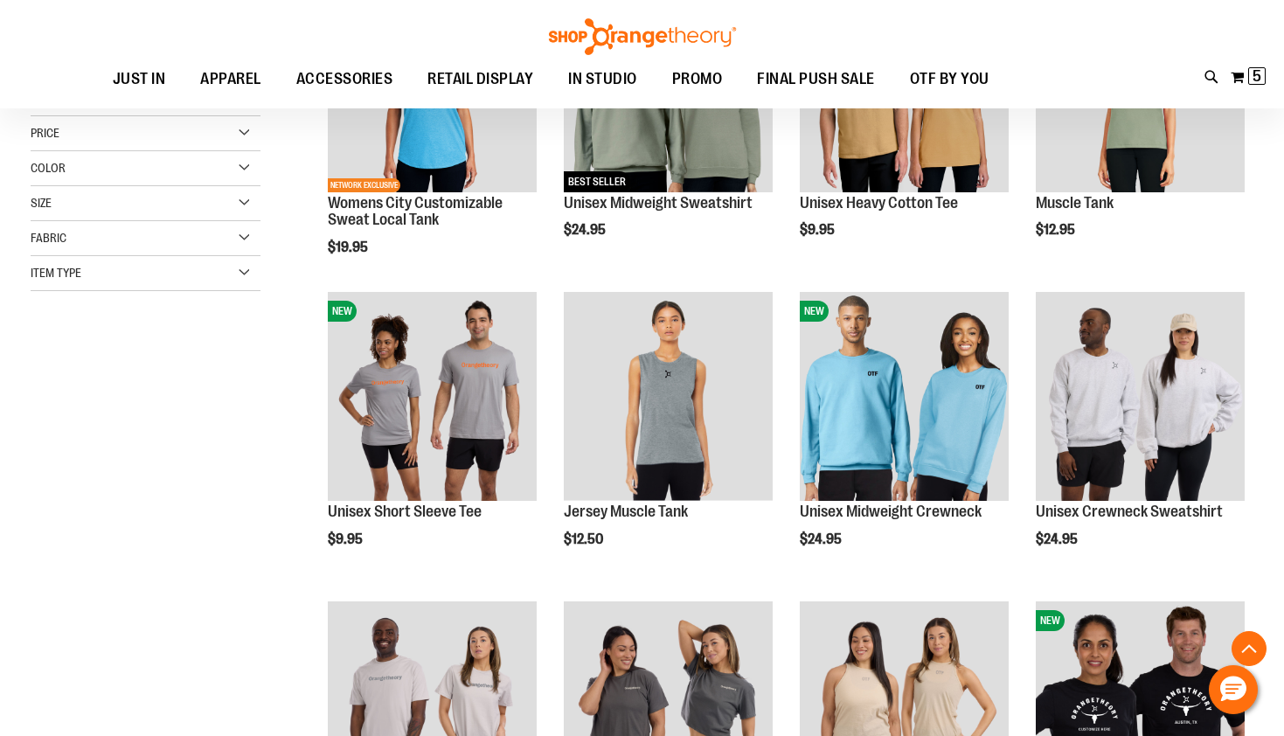
scroll to position [382, 0]
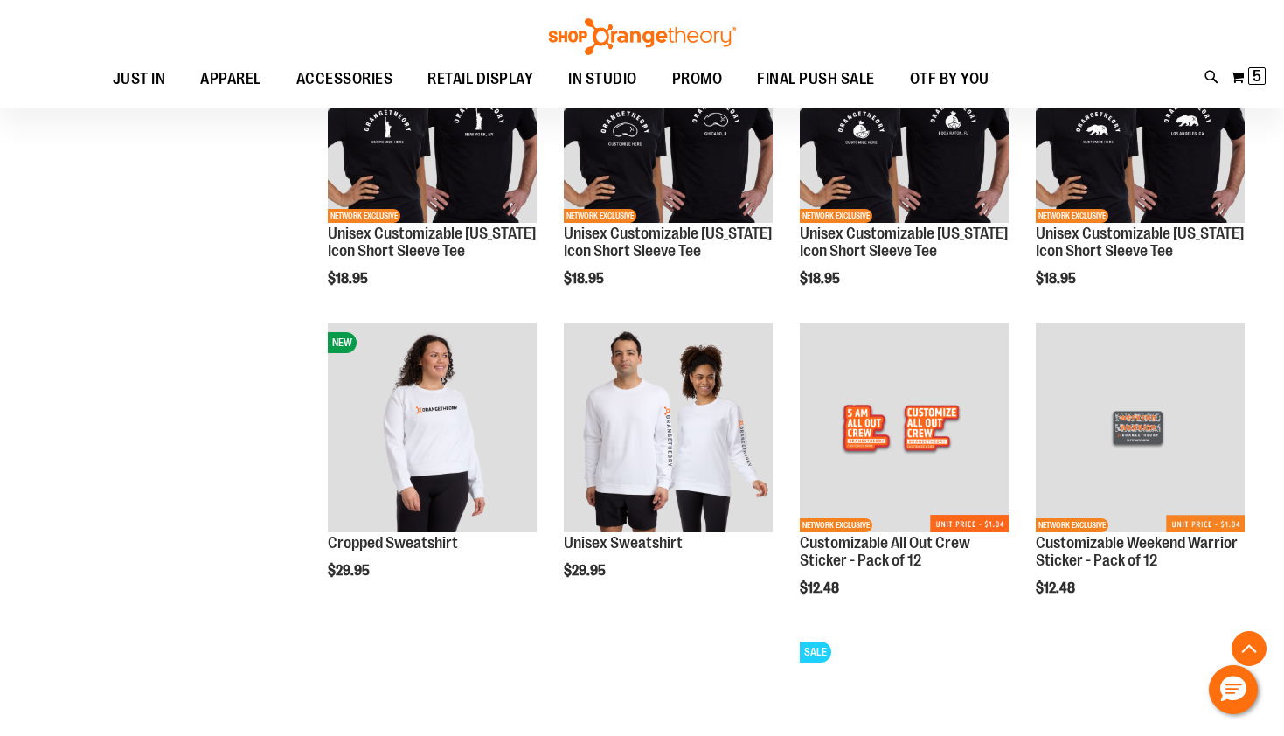
scroll to position [1433, 0]
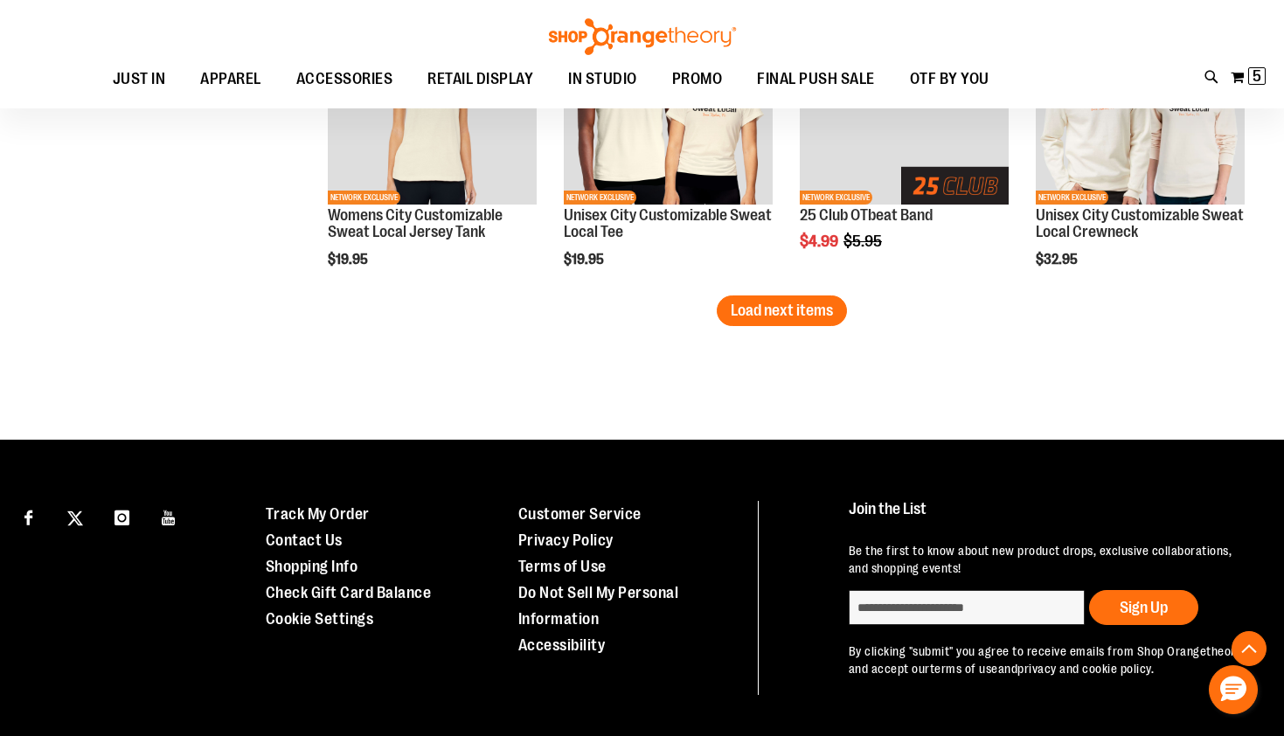
scroll to position [2835, 0]
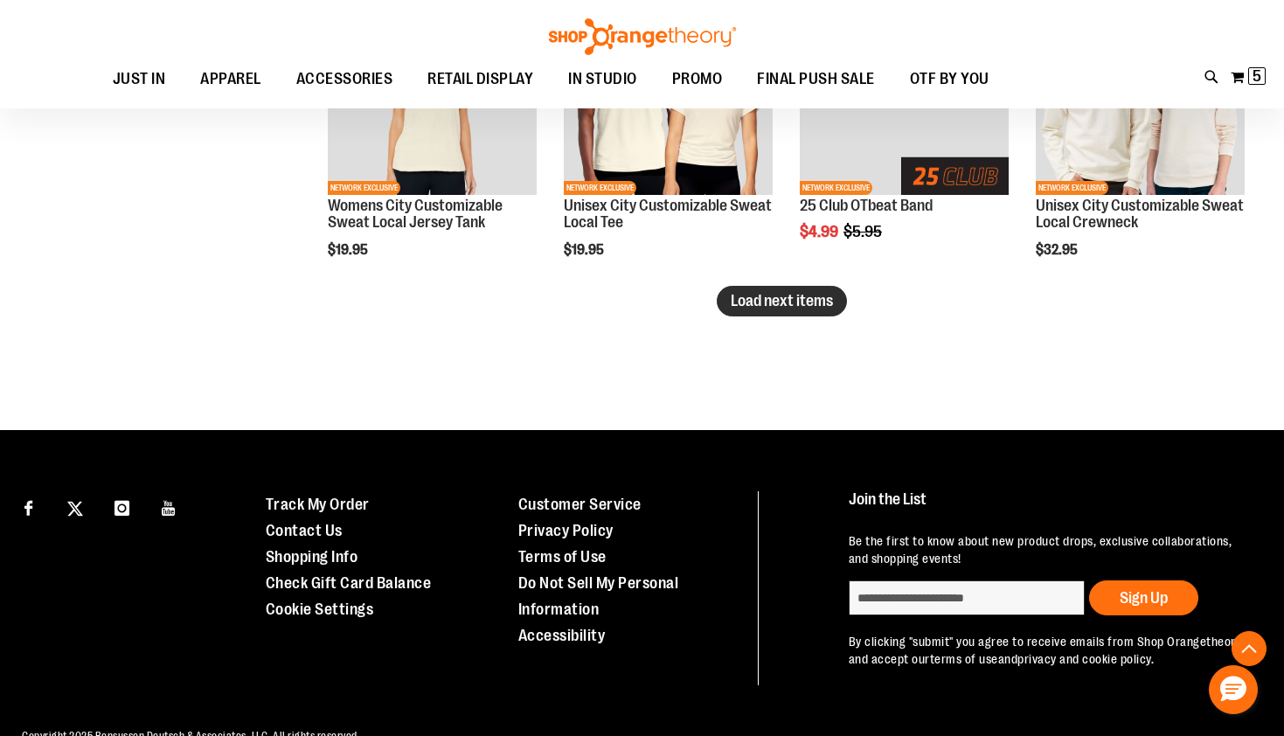
type input "**********"
click at [814, 292] on span "Load next items" at bounding box center [782, 300] width 102 height 17
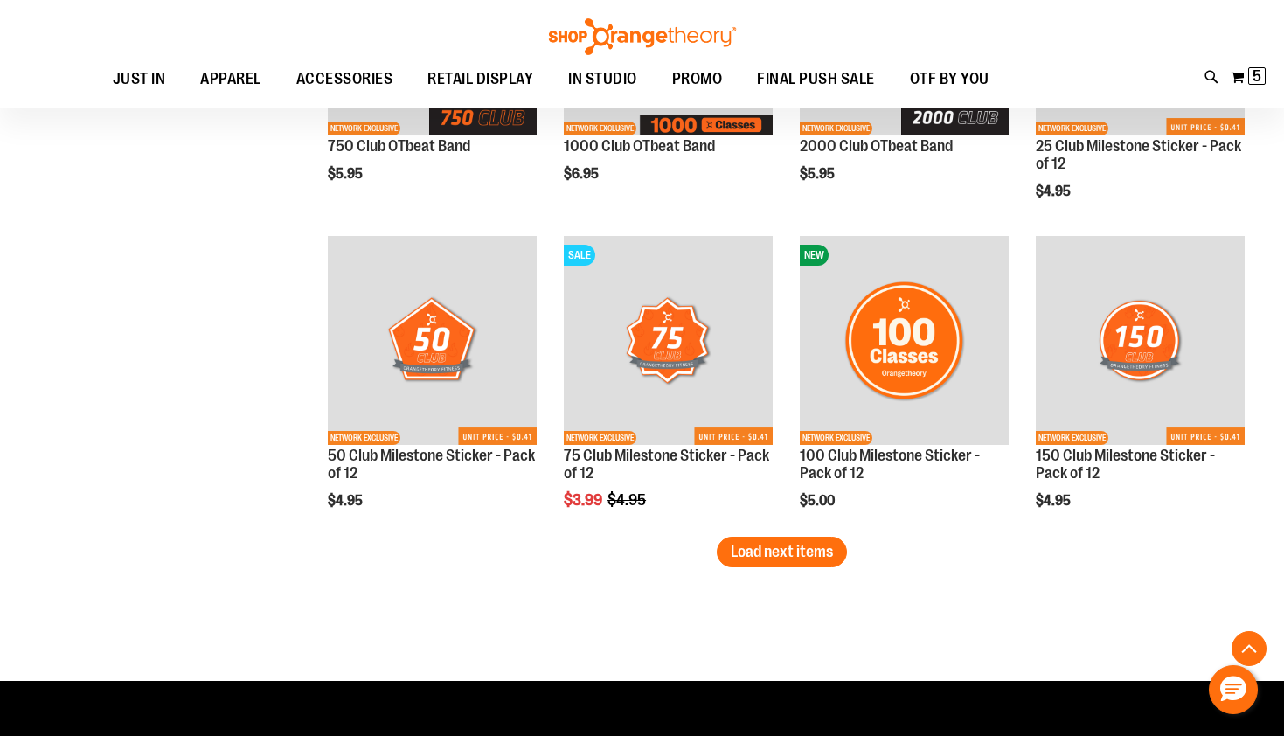
scroll to position [3526, 0]
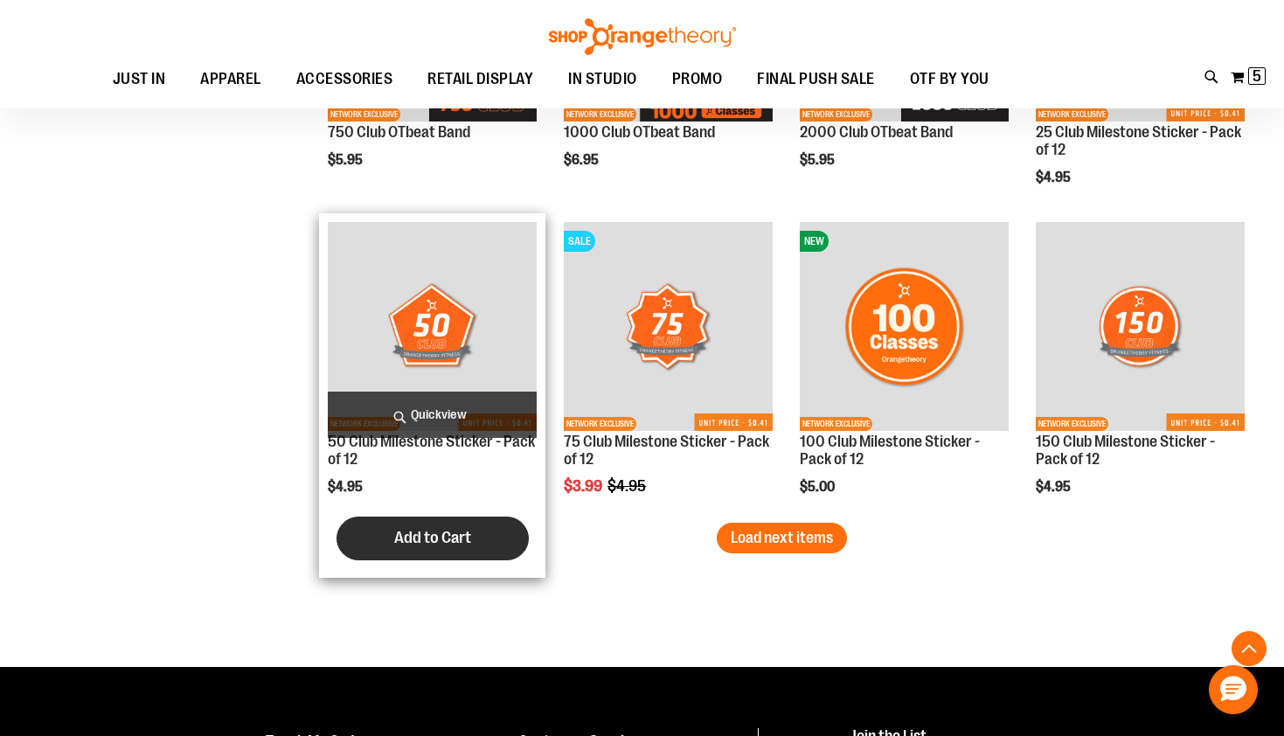
click at [426, 537] on span "Add to Cart" at bounding box center [432, 537] width 77 height 19
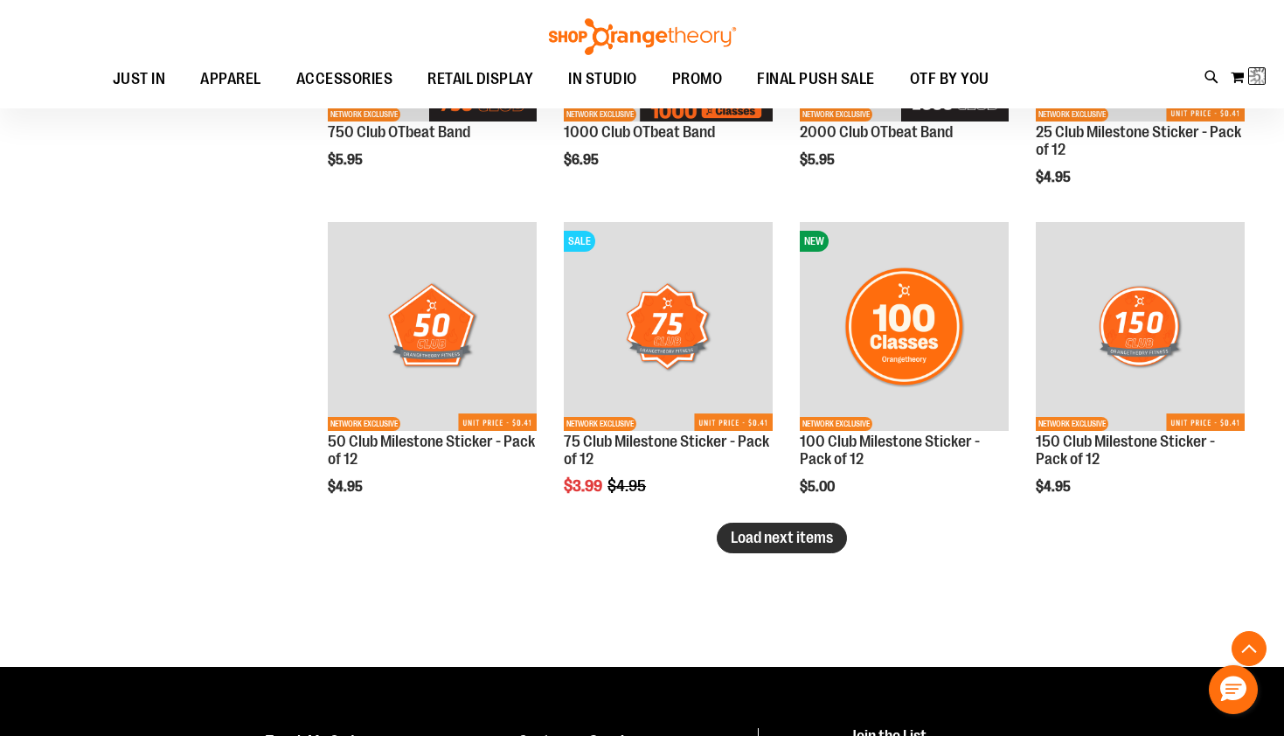
click at [808, 544] on span "Load next items" at bounding box center [782, 537] width 102 height 17
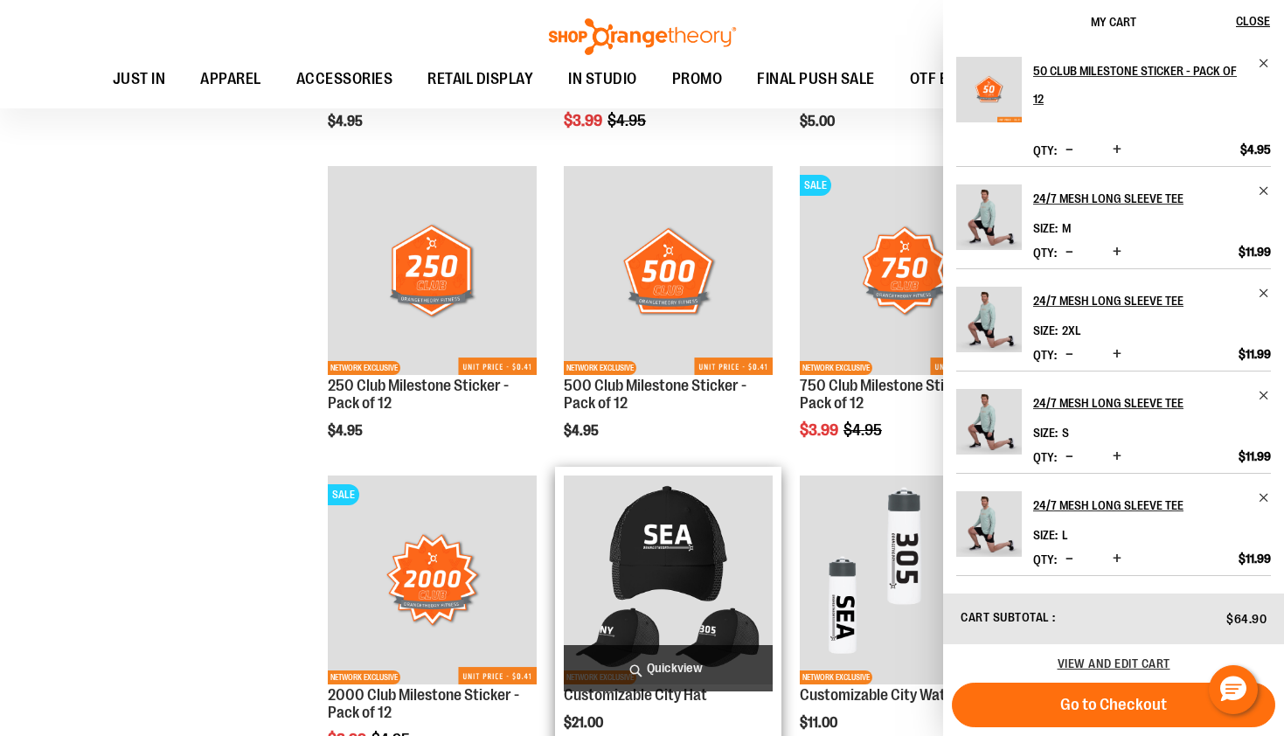
scroll to position [3892, 0]
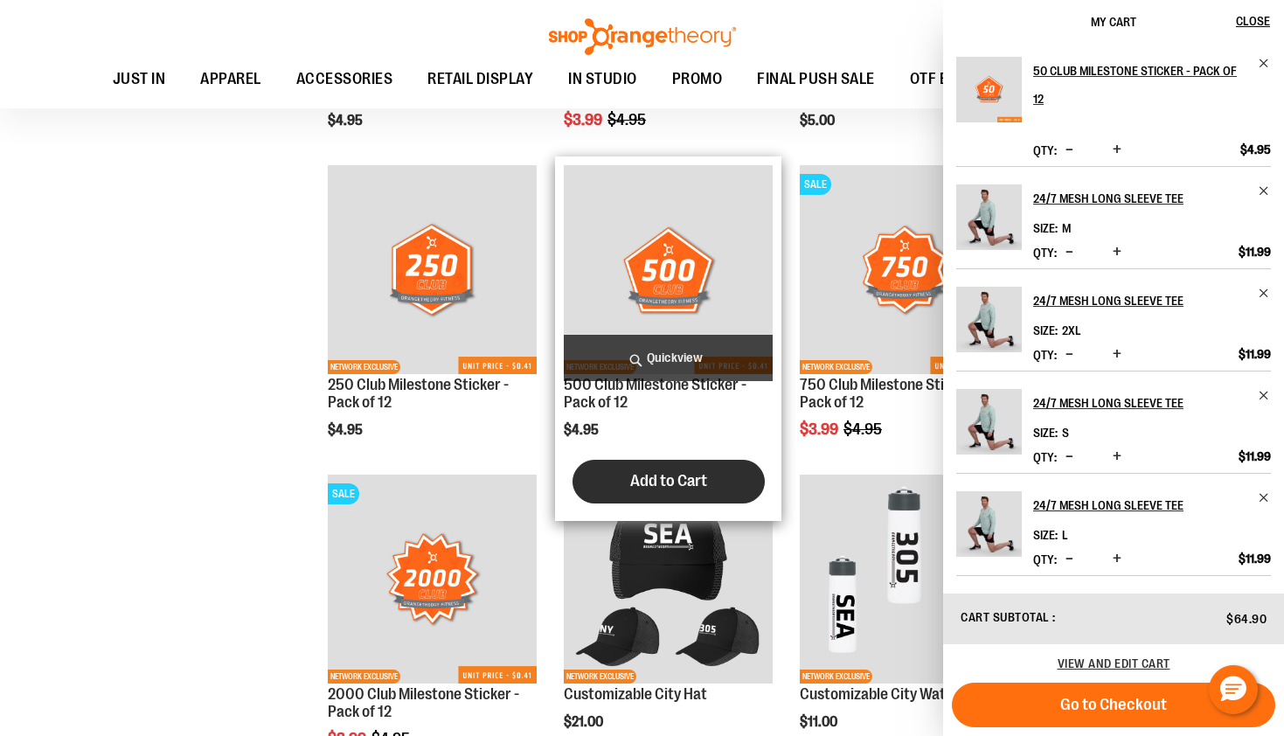
click at [675, 478] on span "Add to Cart" at bounding box center [668, 480] width 77 height 19
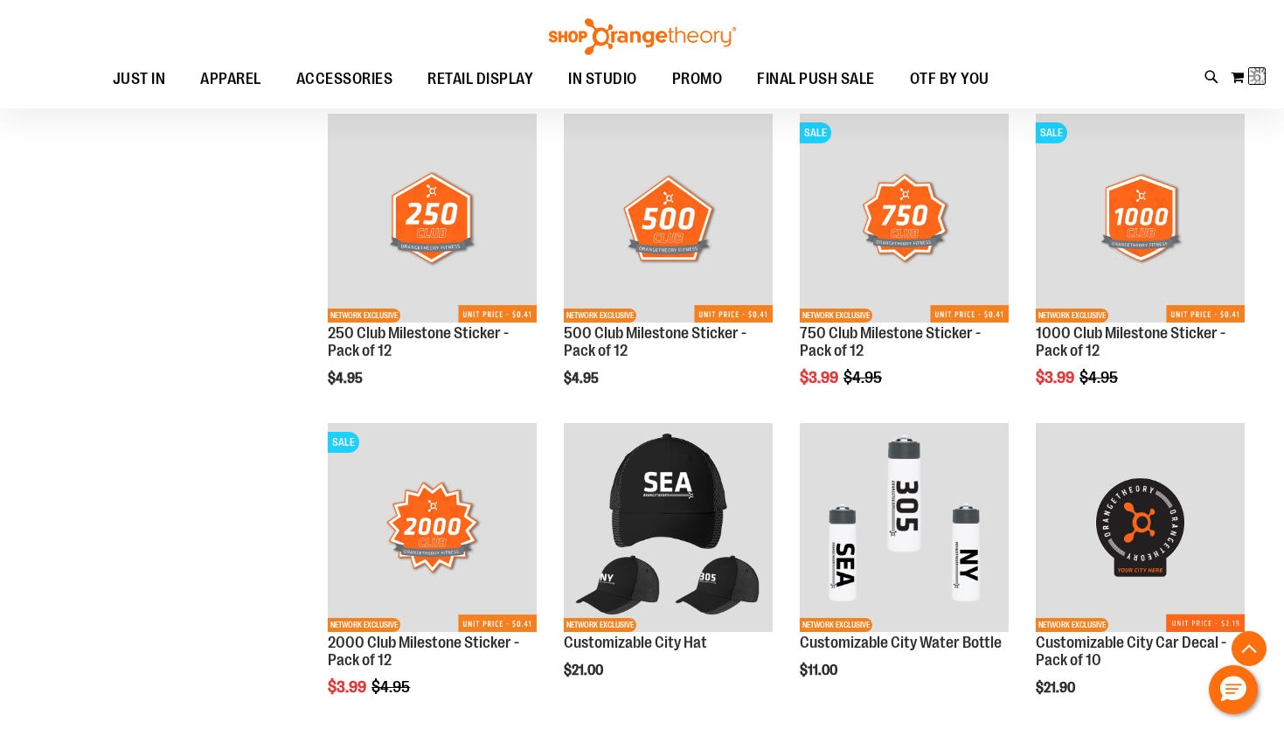
scroll to position [4033, 0]
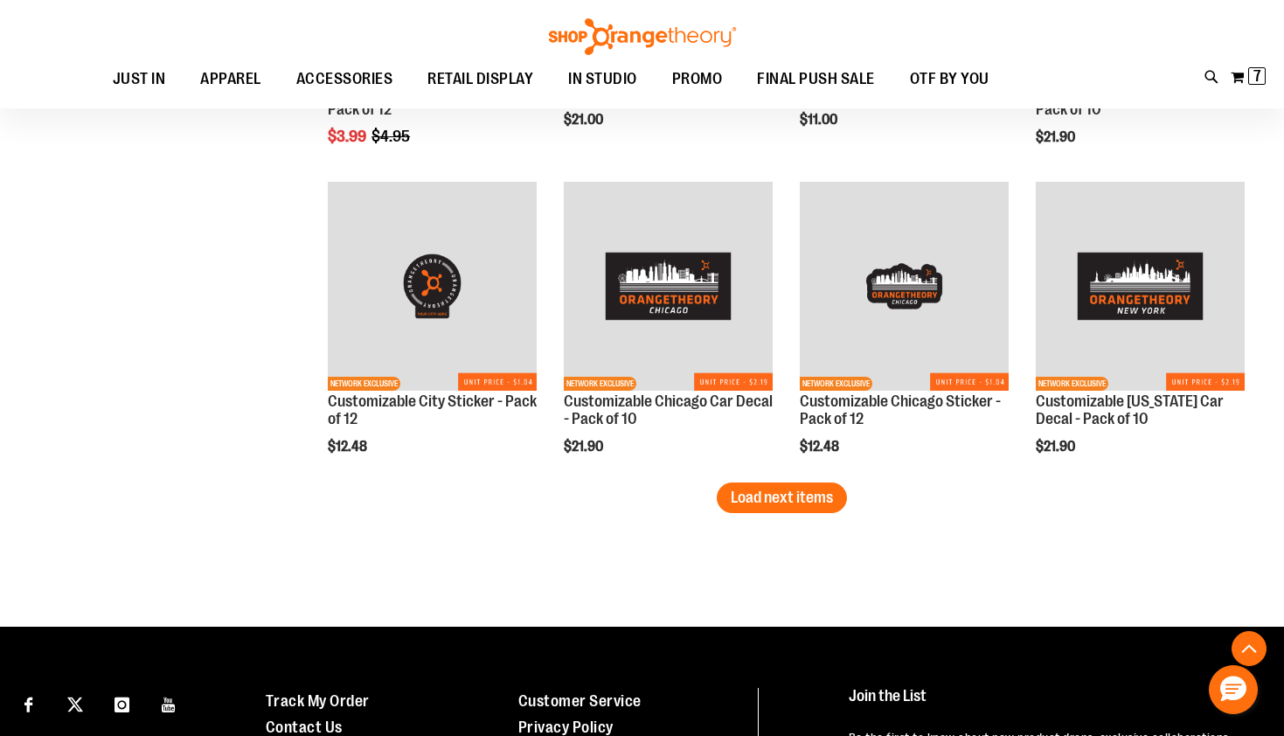
scroll to position [4531, 0]
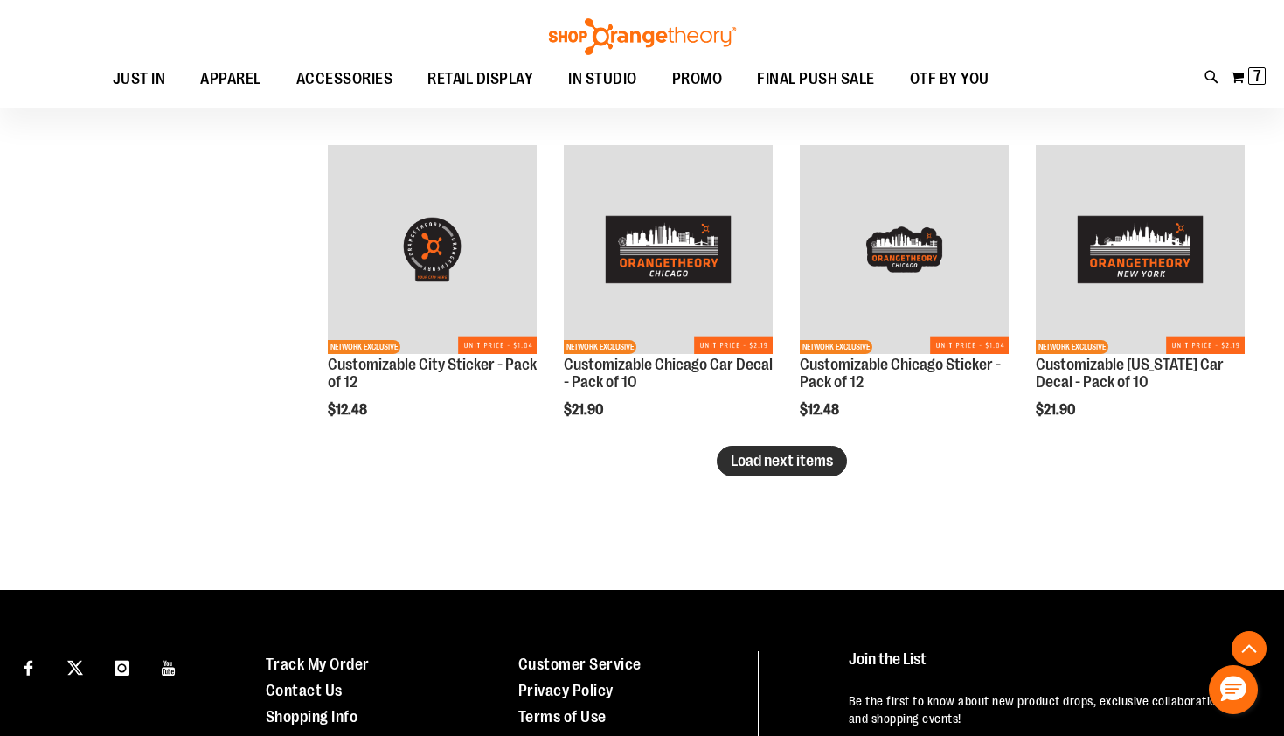
click at [765, 465] on span "Load next items" at bounding box center [782, 460] width 102 height 17
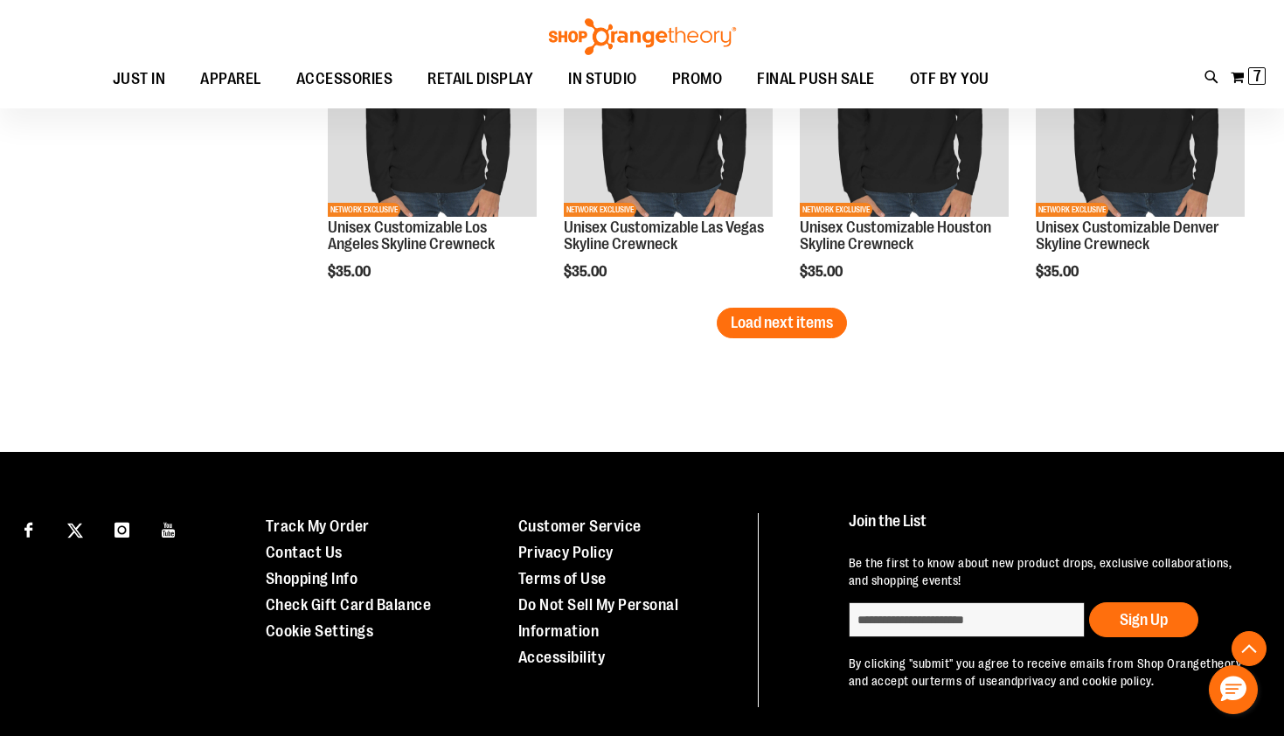
scroll to position [5660, 0]
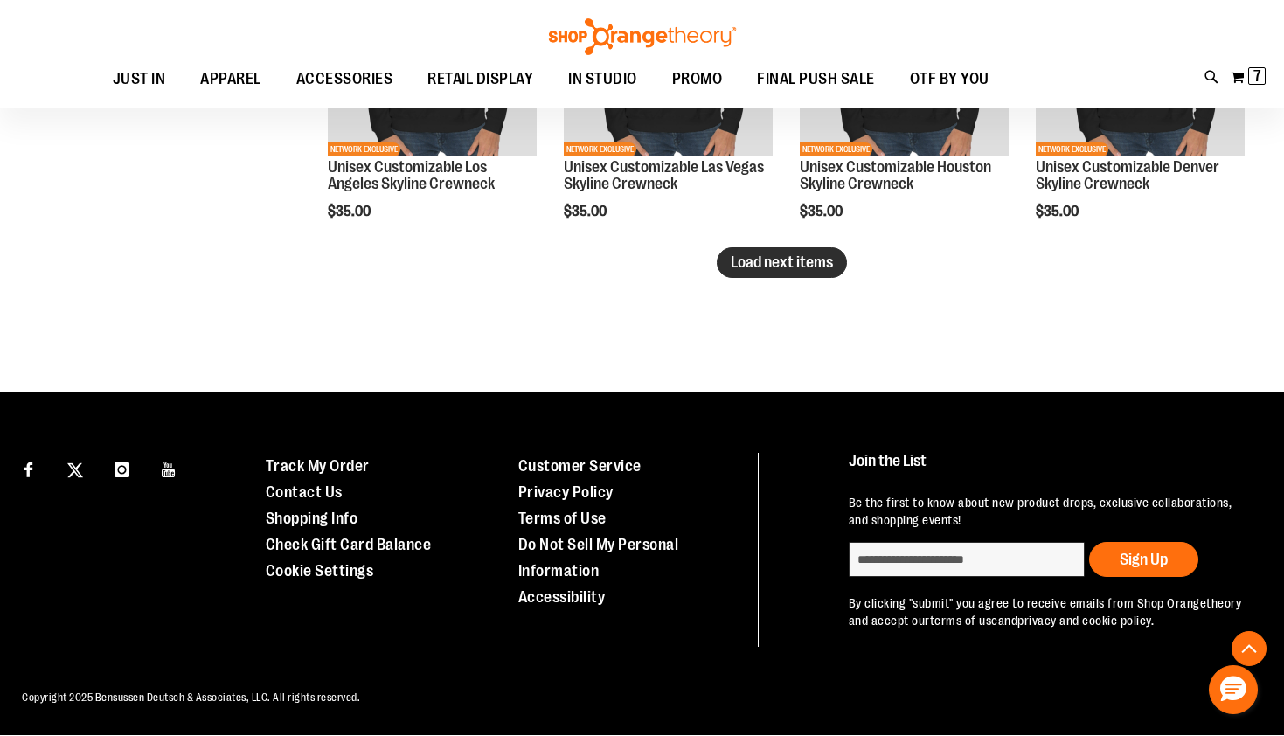
click at [803, 254] on span "Load next items" at bounding box center [782, 261] width 102 height 17
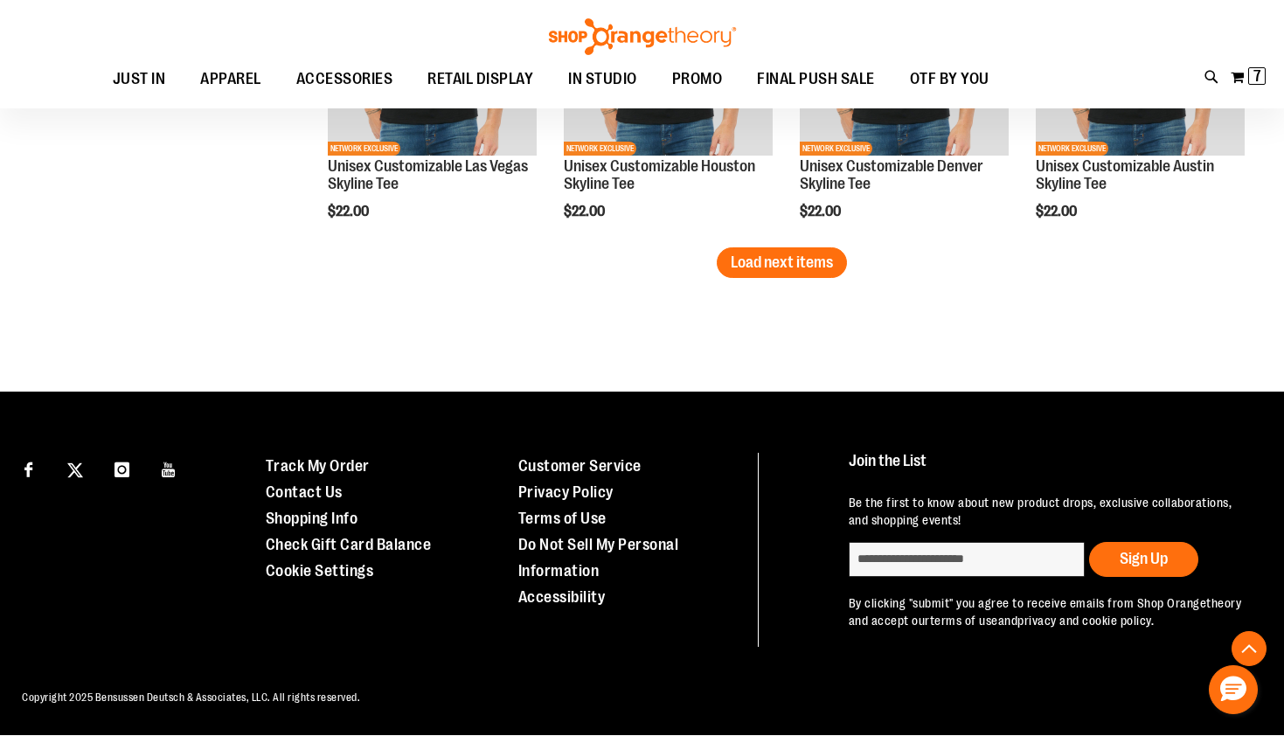
scroll to position [6602, 0]
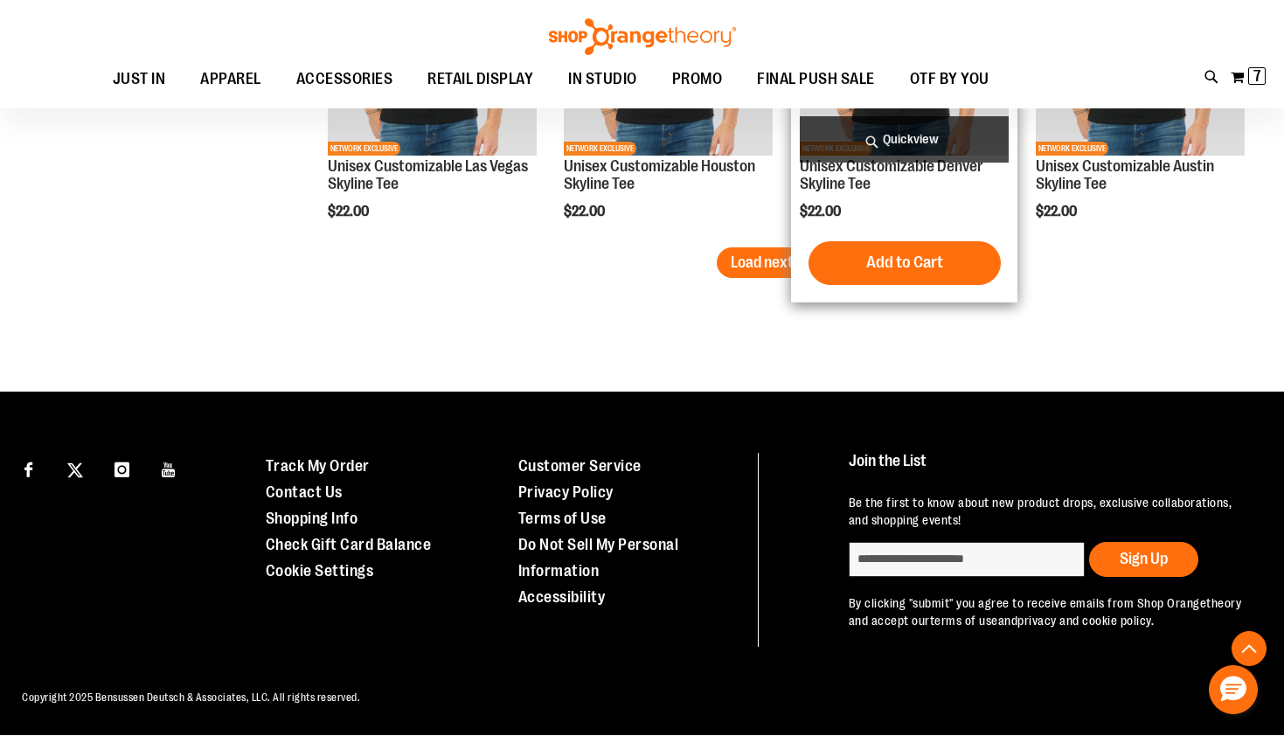
click at [807, 253] on span "Load next items" at bounding box center [782, 261] width 102 height 17
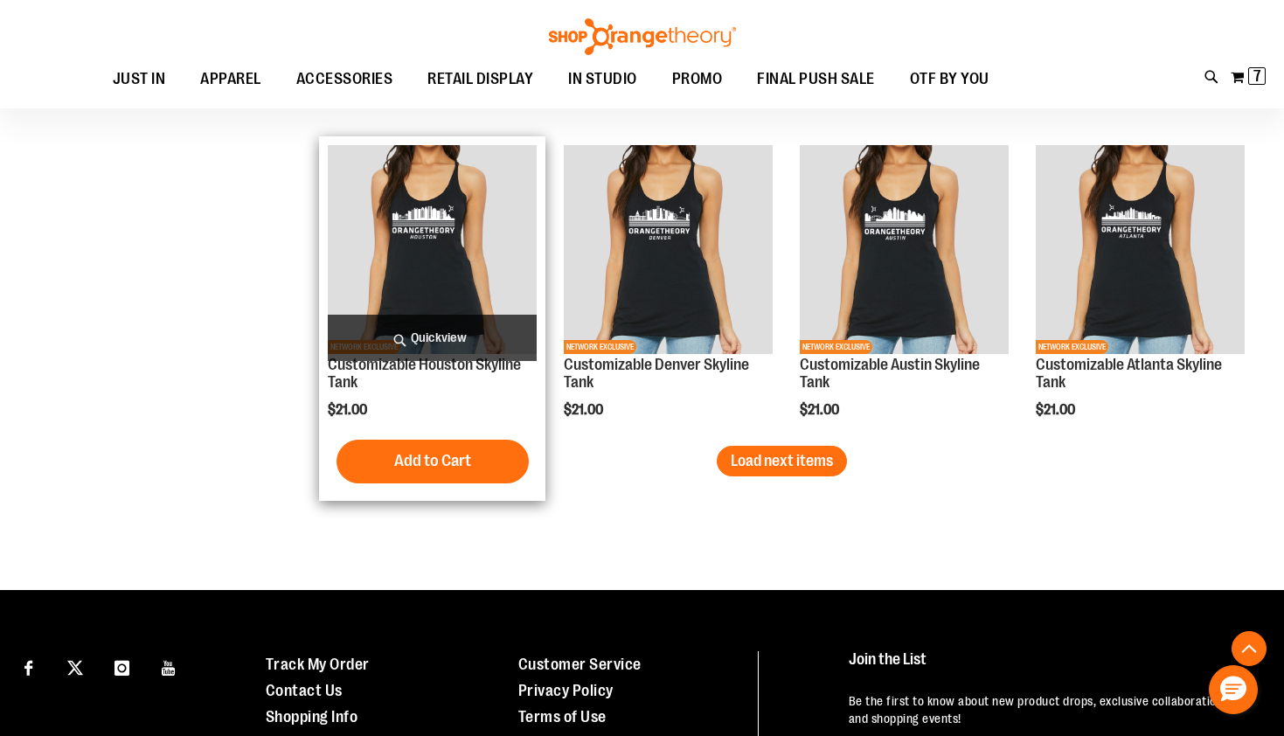
scroll to position [7329, 0]
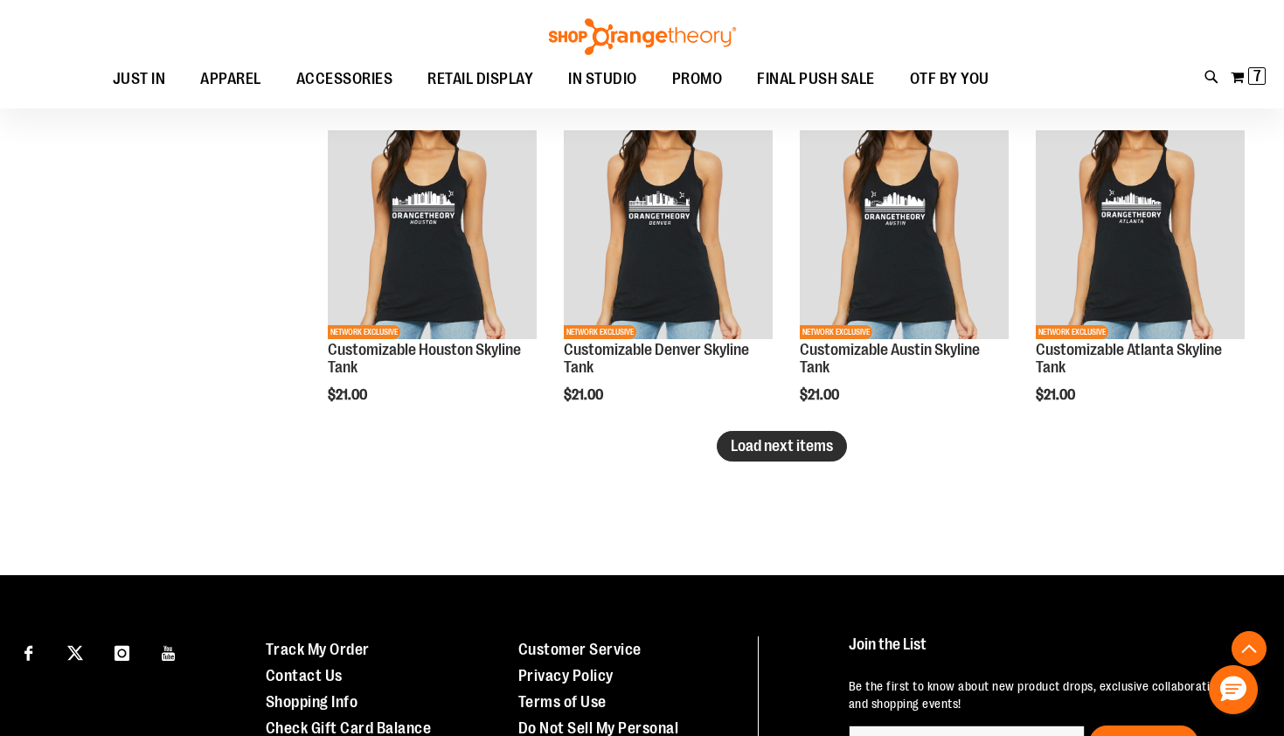
click at [814, 451] on span "Load next items" at bounding box center [782, 445] width 102 height 17
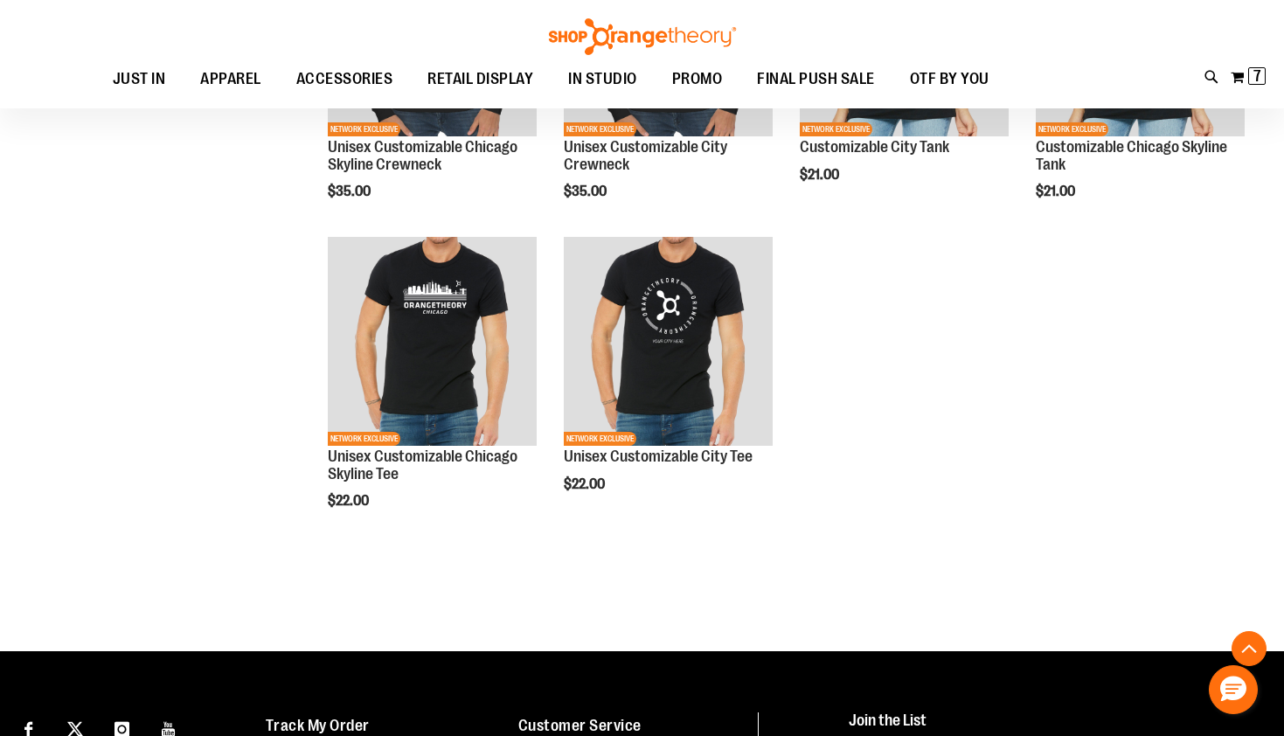
scroll to position [7892, 0]
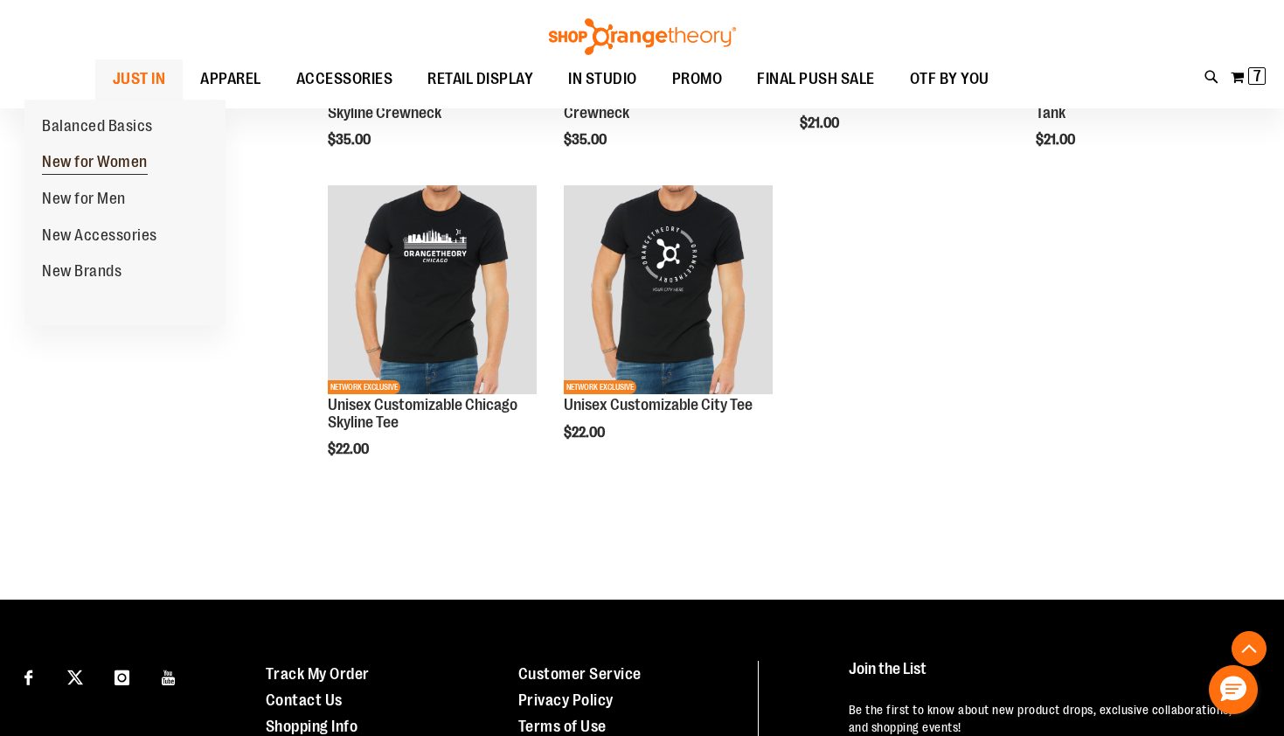
click at [100, 163] on span "New for Women" at bounding box center [95, 164] width 106 height 22
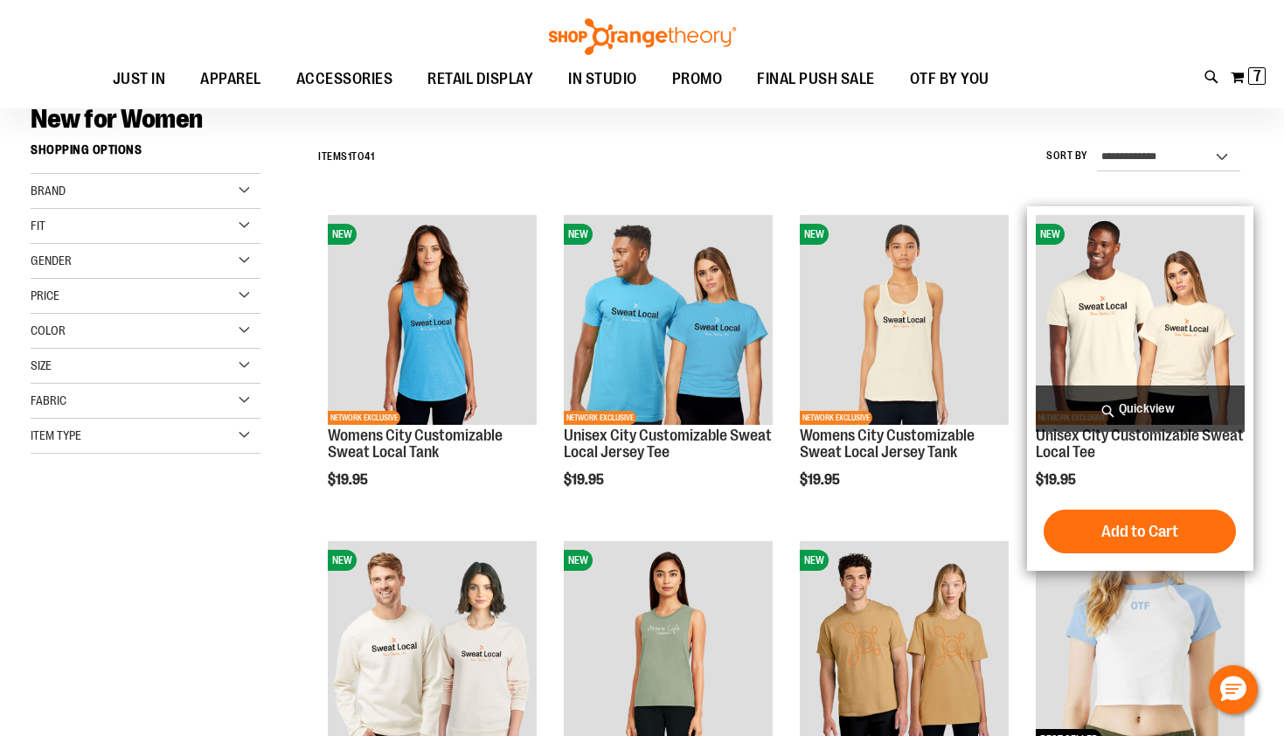
scroll to position [146, 0]
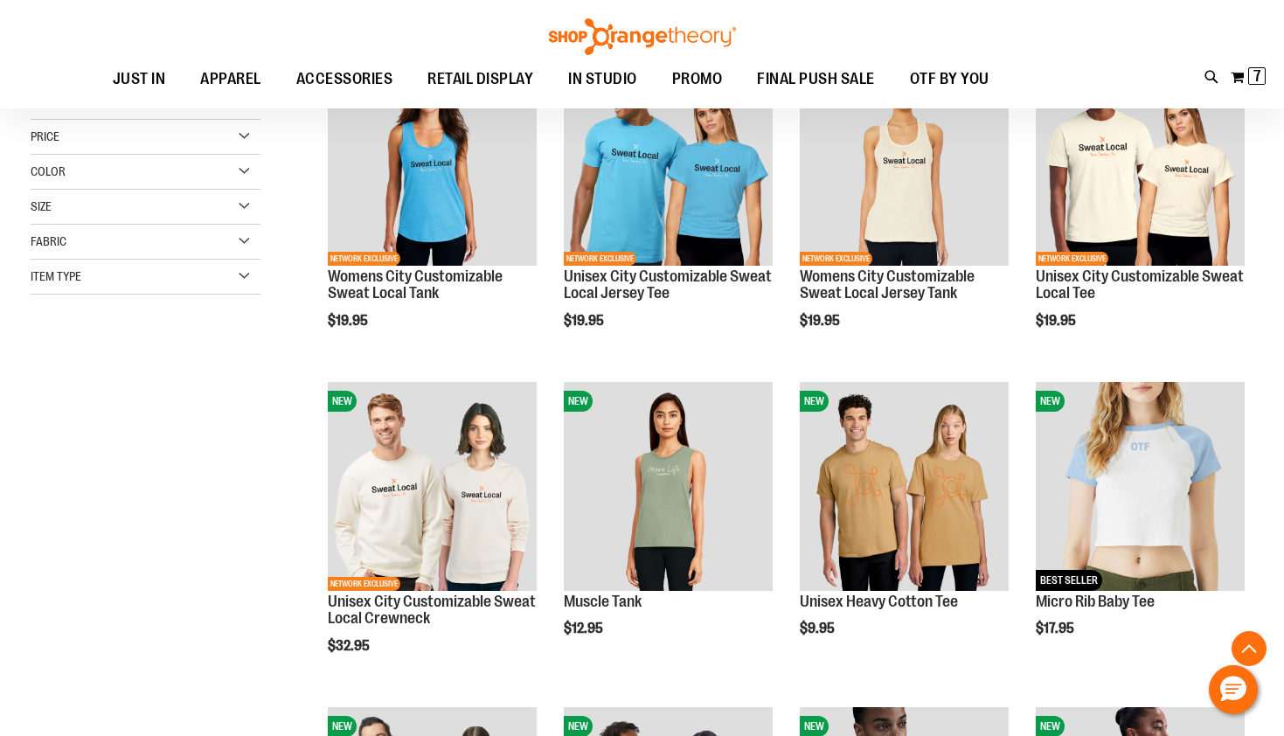
scroll to position [270, 0]
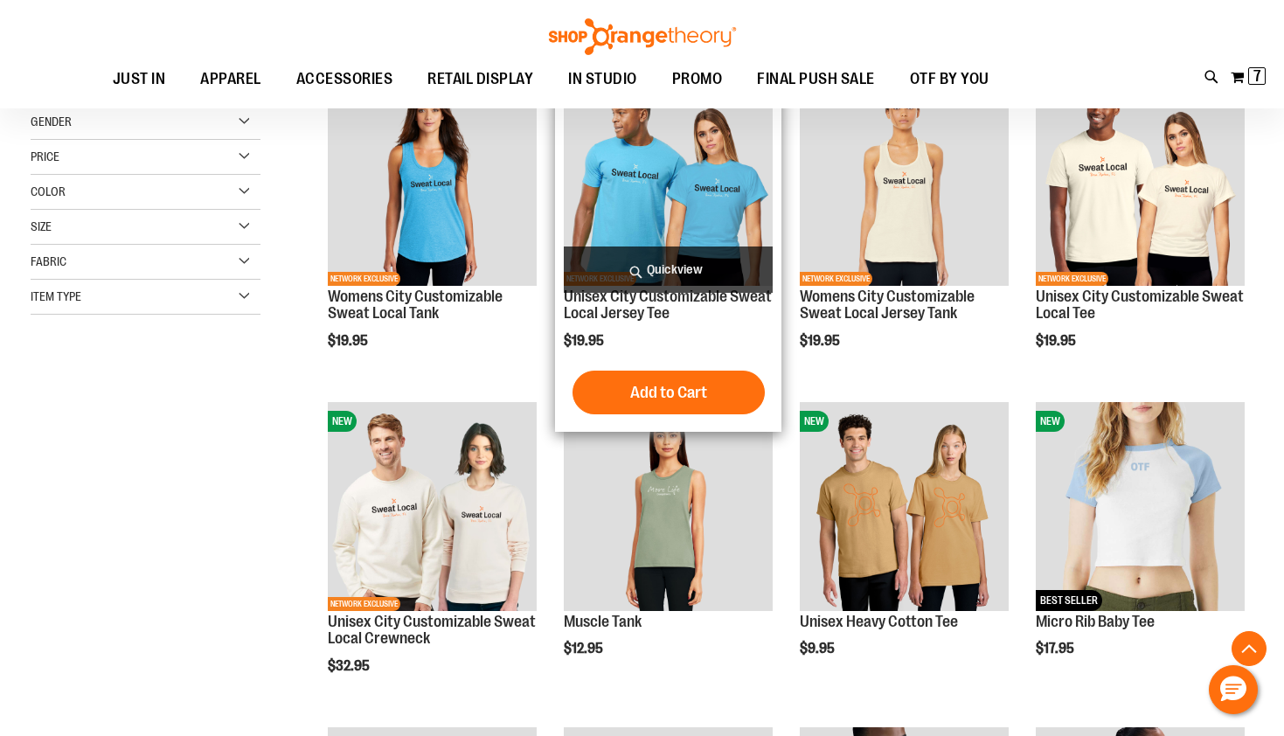
type input "**********"
click at [703, 175] on img "product" at bounding box center [668, 180] width 209 height 209
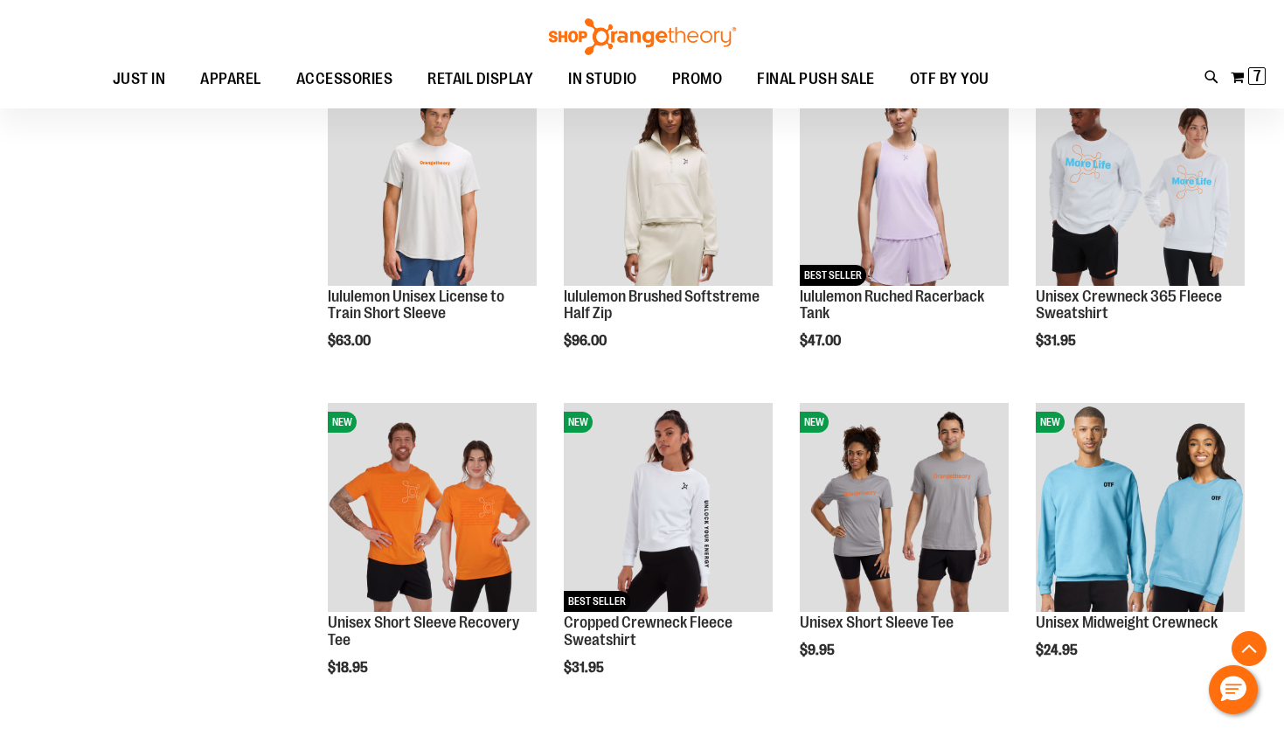
scroll to position [1074, 0]
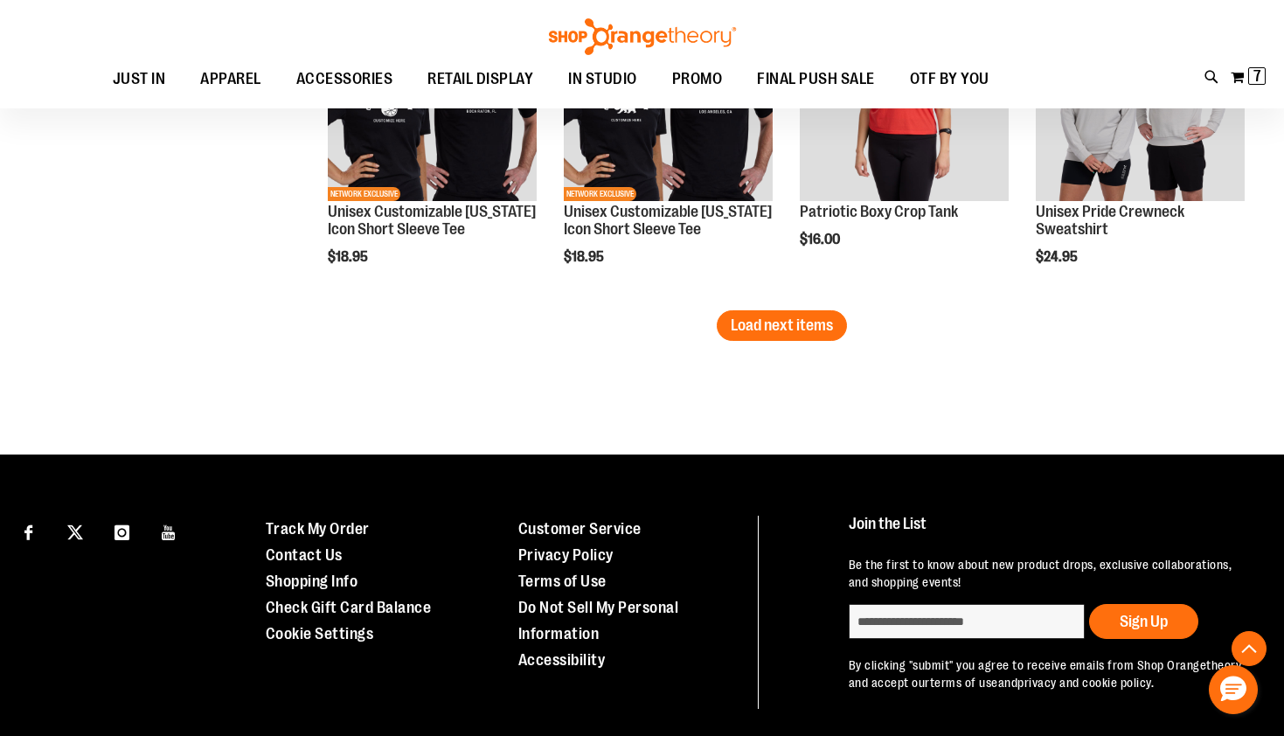
scroll to position [2863, 0]
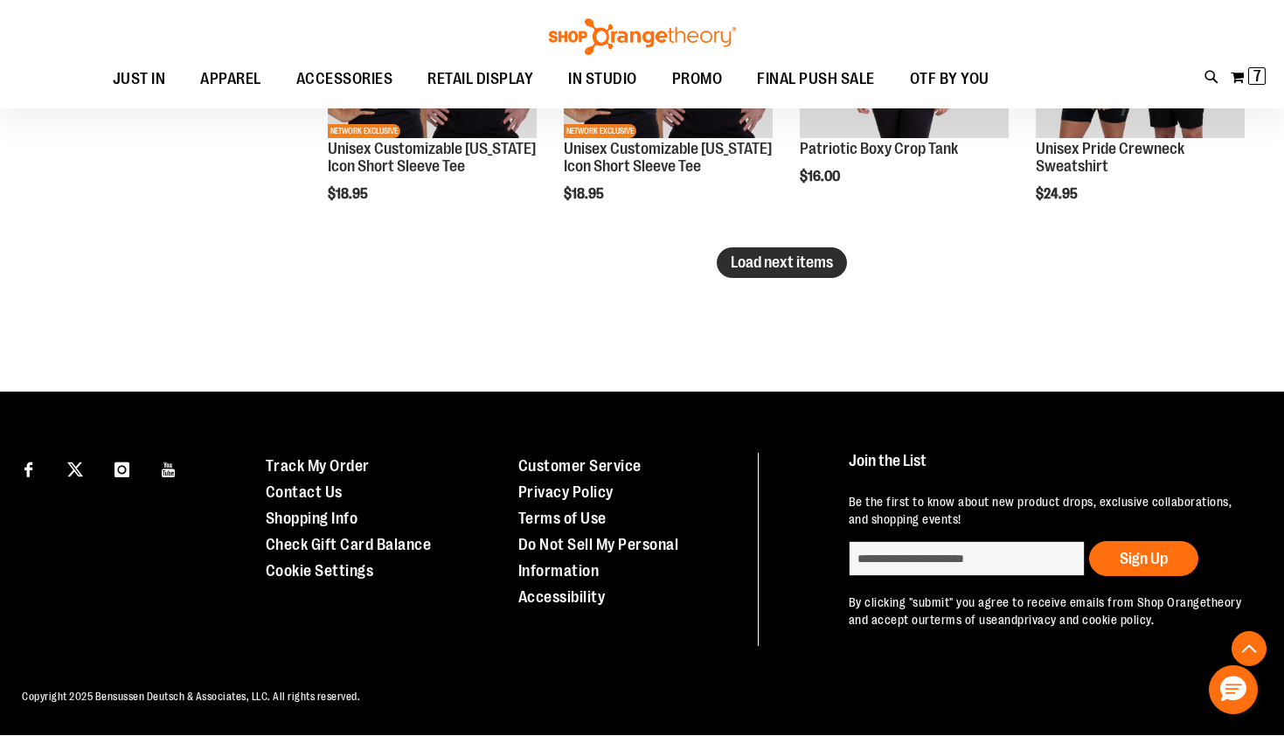
type input "**********"
click at [761, 253] on span "Load next items" at bounding box center [782, 261] width 102 height 17
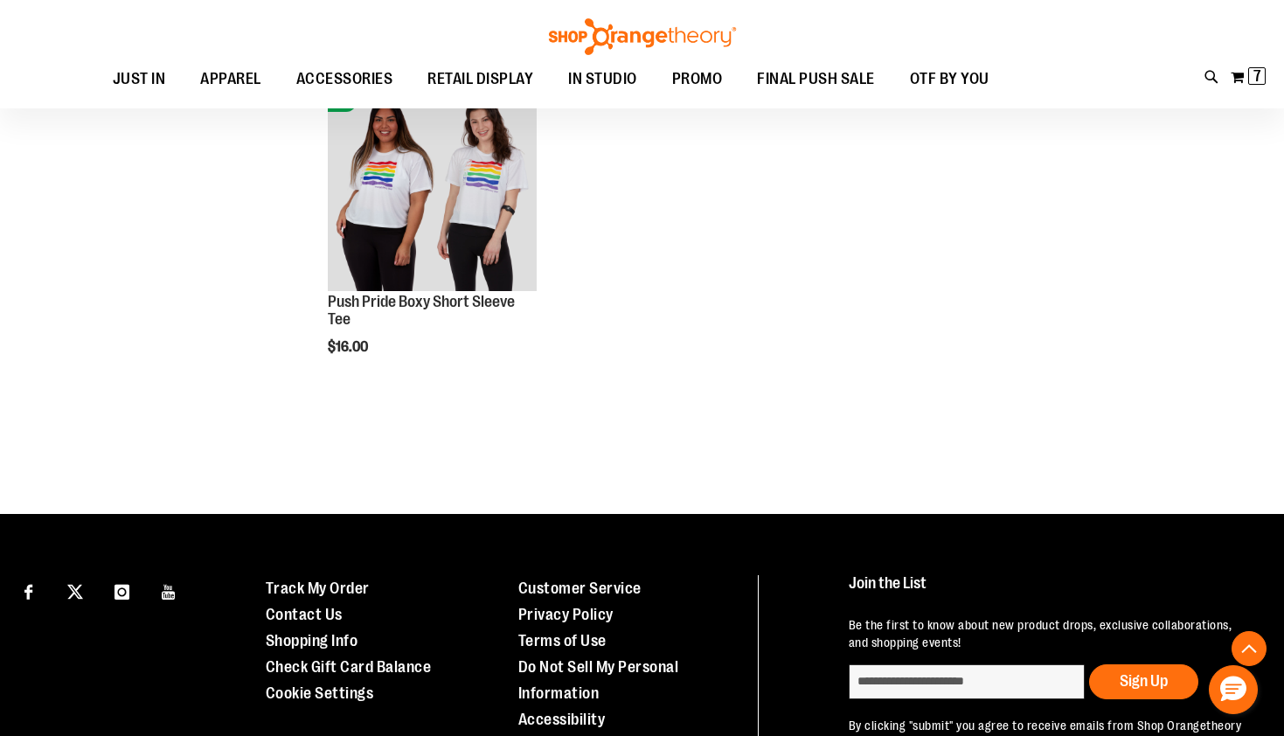
scroll to position [3331, 0]
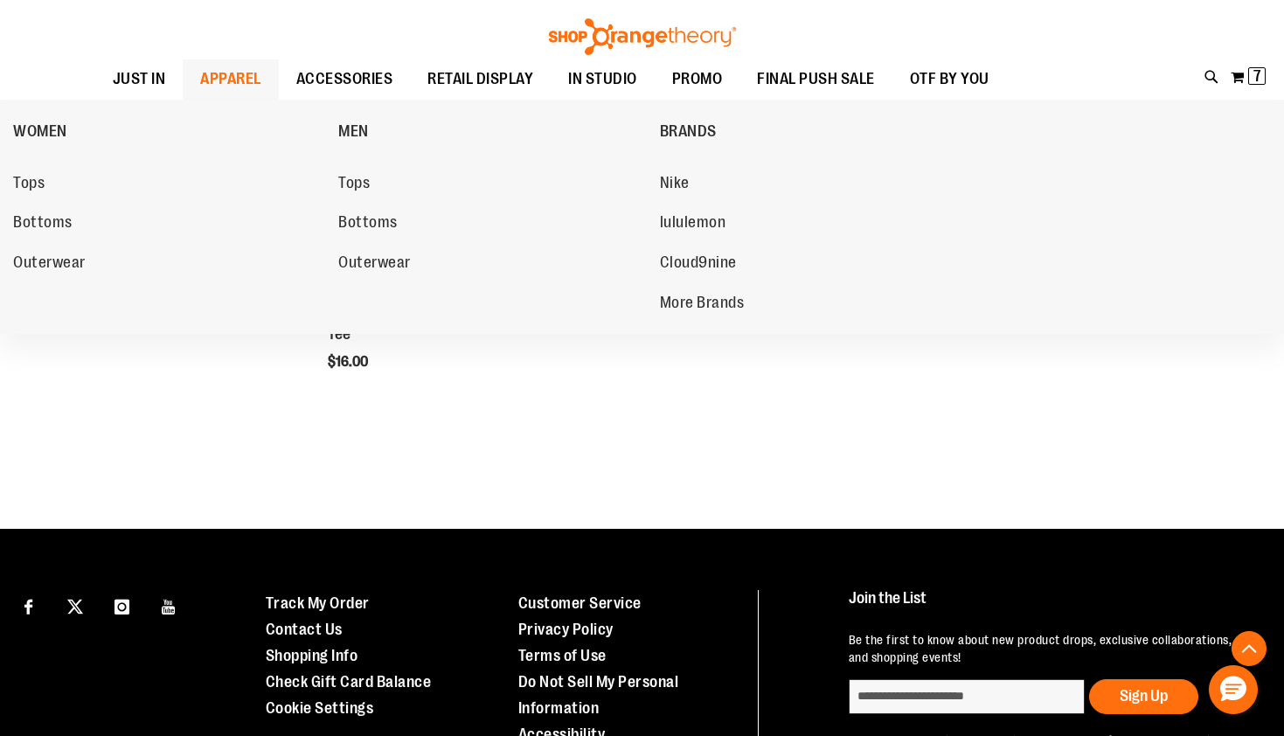
click at [200, 80] on span "APPAREL" at bounding box center [230, 78] width 61 height 39
